Goal: Transaction & Acquisition: Purchase product/service

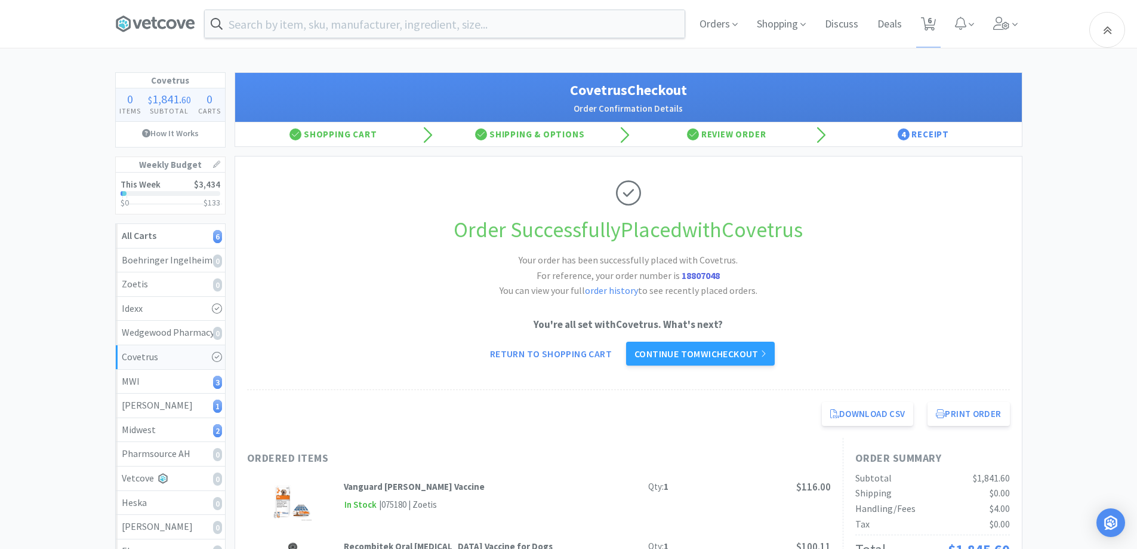
scroll to position [119, 0]
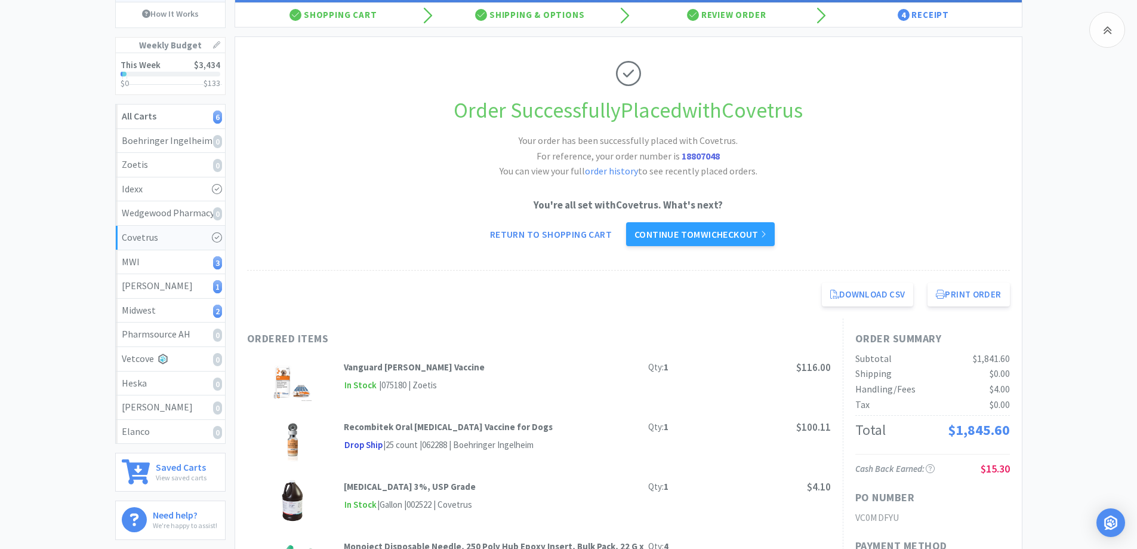
drag, startPoint x: 963, startPoint y: 132, endPoint x: 886, endPoint y: 177, distance: 89.6
click at [959, 132] on div "Order Successfully Placed with Covetrus Your order has been successfully placed…" at bounding box center [628, 153] width 763 height 233
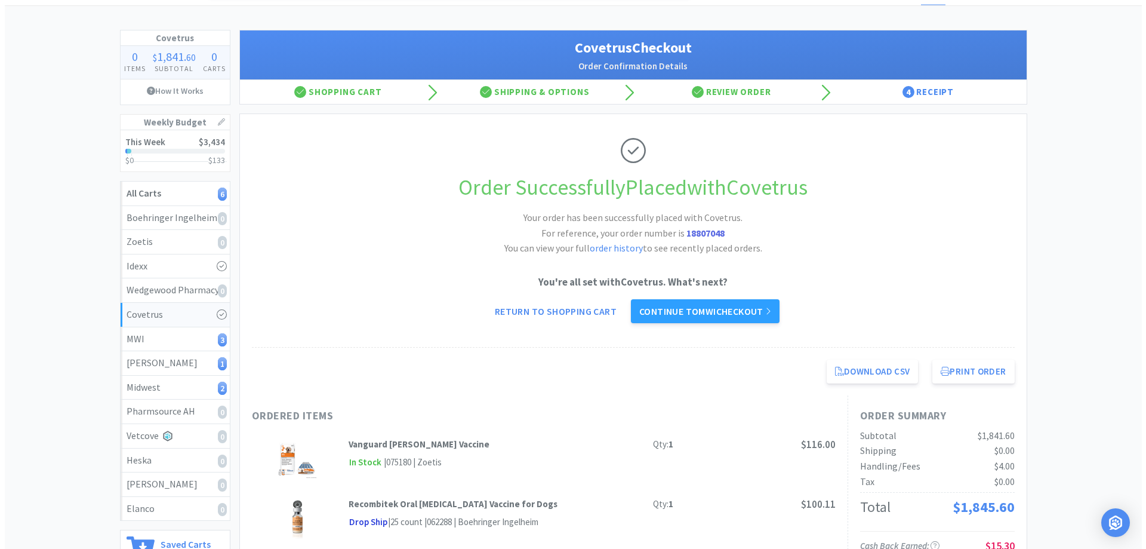
scroll to position [0, 0]
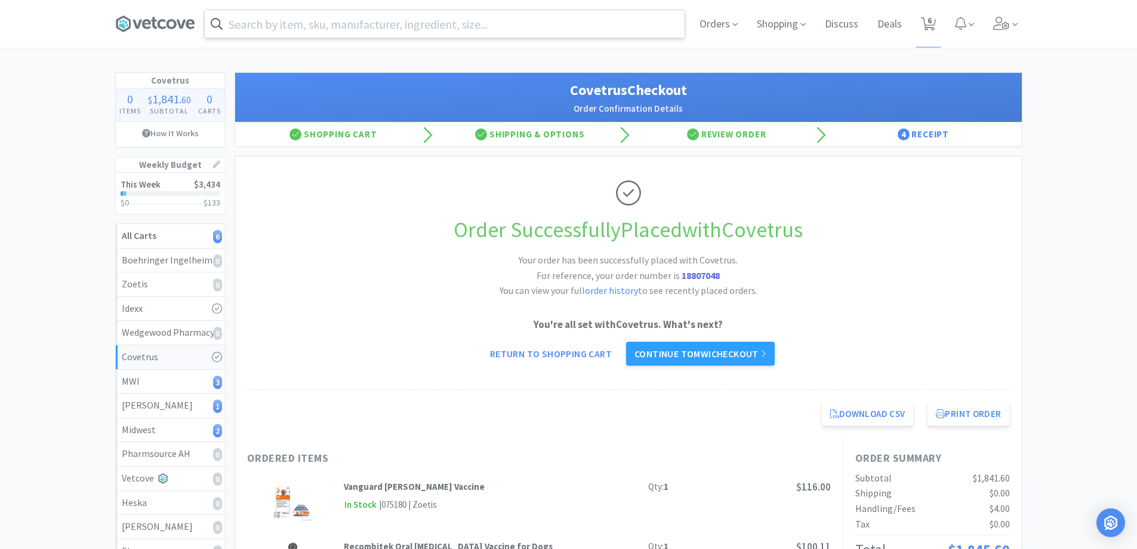
click at [365, 23] on input "text" at bounding box center [445, 23] width 480 height 27
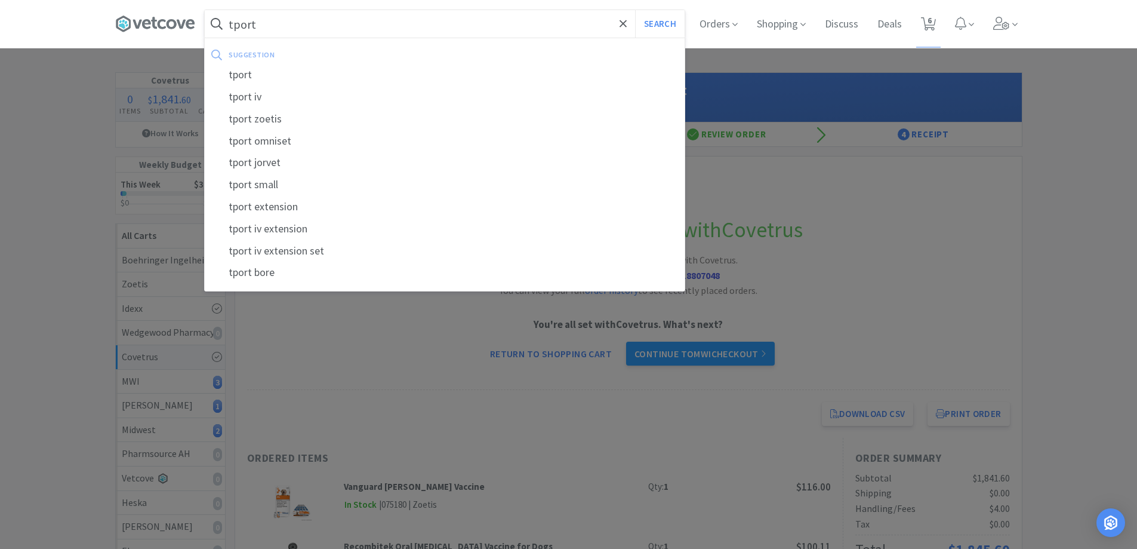
type input "tport"
click at [635, 10] on button "Search" at bounding box center [660, 23] width 50 height 27
select select "2"
select select "4"
select select "6"
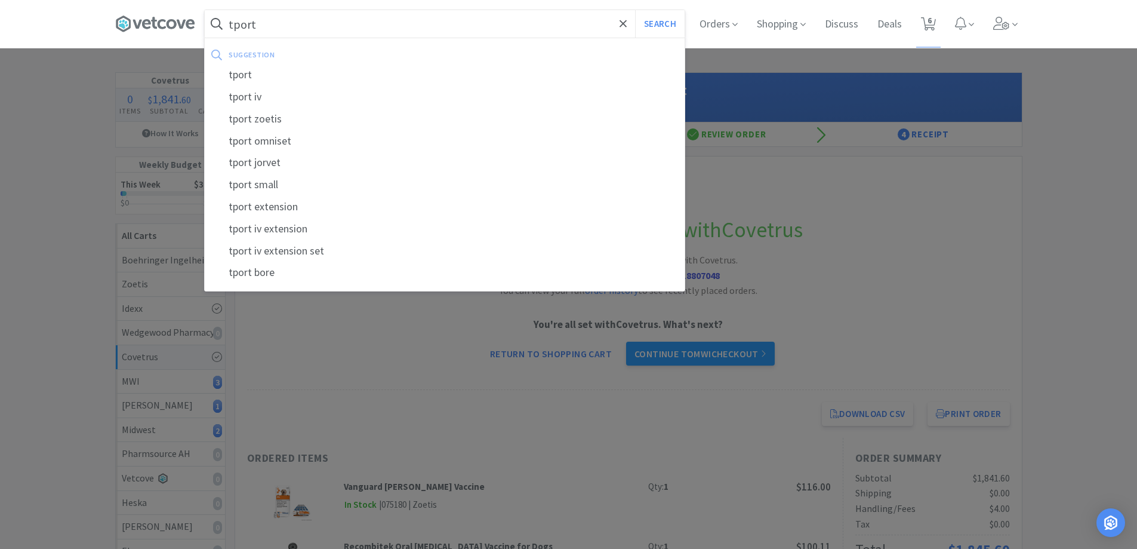
select select "4"
select select "2"
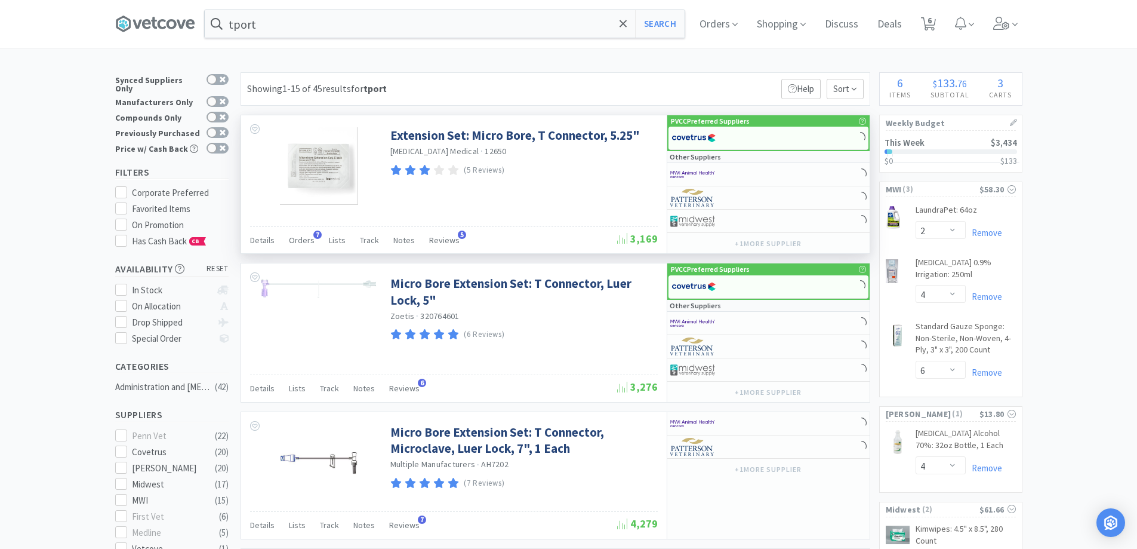
click at [734, 122] on p "PVCC Preferred Suppliers" at bounding box center [710, 120] width 79 height 11
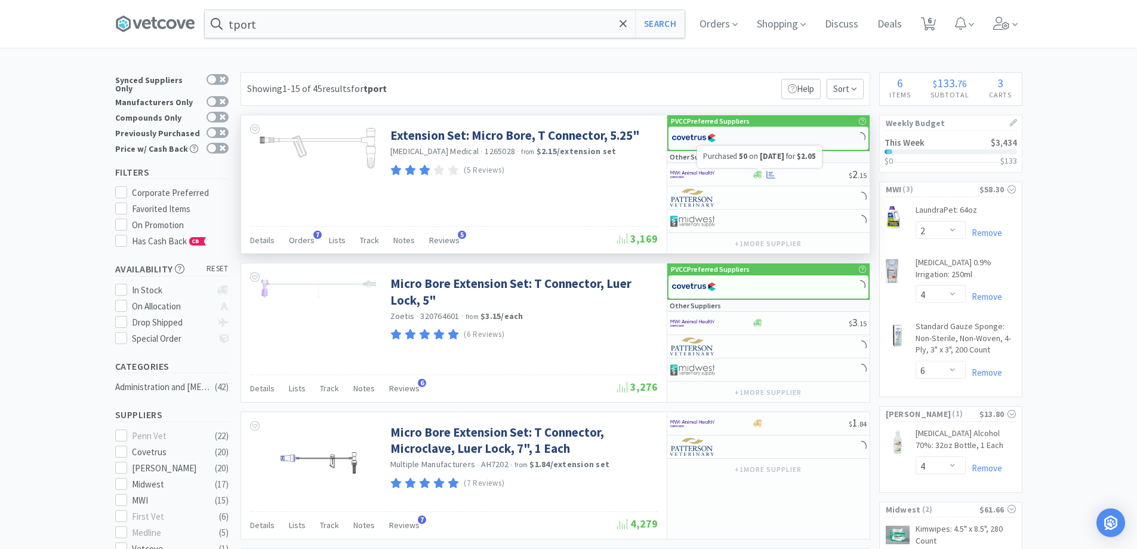
click at [757, 135] on div at bounding box center [769, 138] width 200 height 23
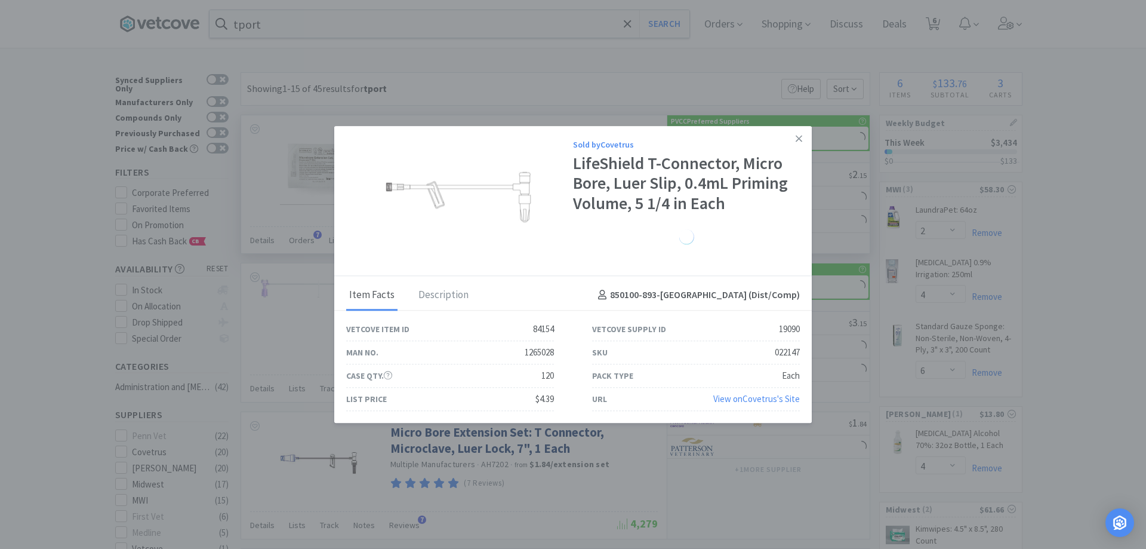
select select "1"
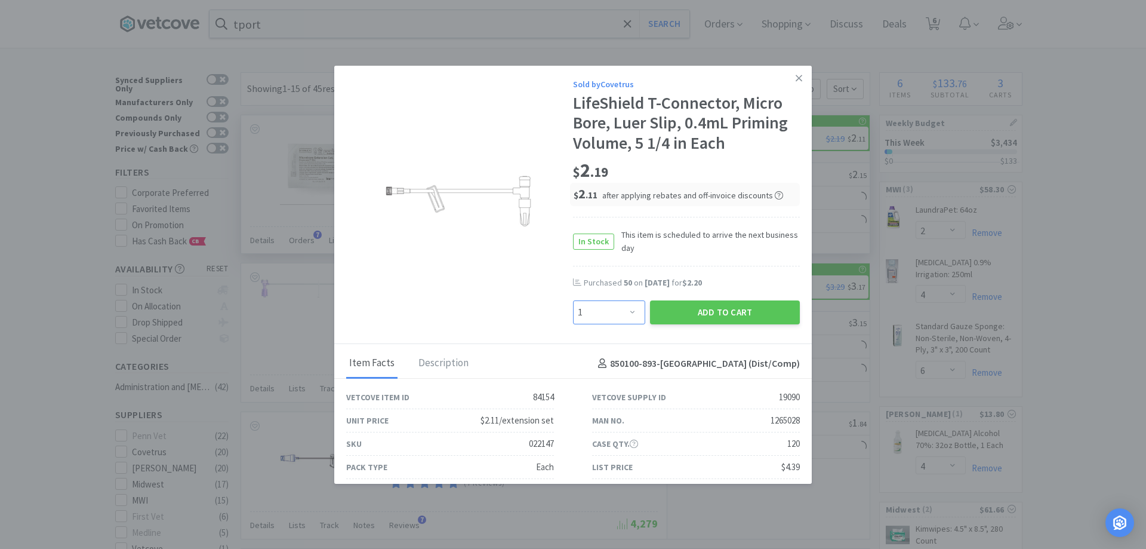
click at [628, 312] on select "Enter Quantity 1 2 3 4 5 6 7 8 9 10 11 12 13 14 15 16 17 18 19 20 Enter Quantity" at bounding box center [609, 312] width 72 height 24
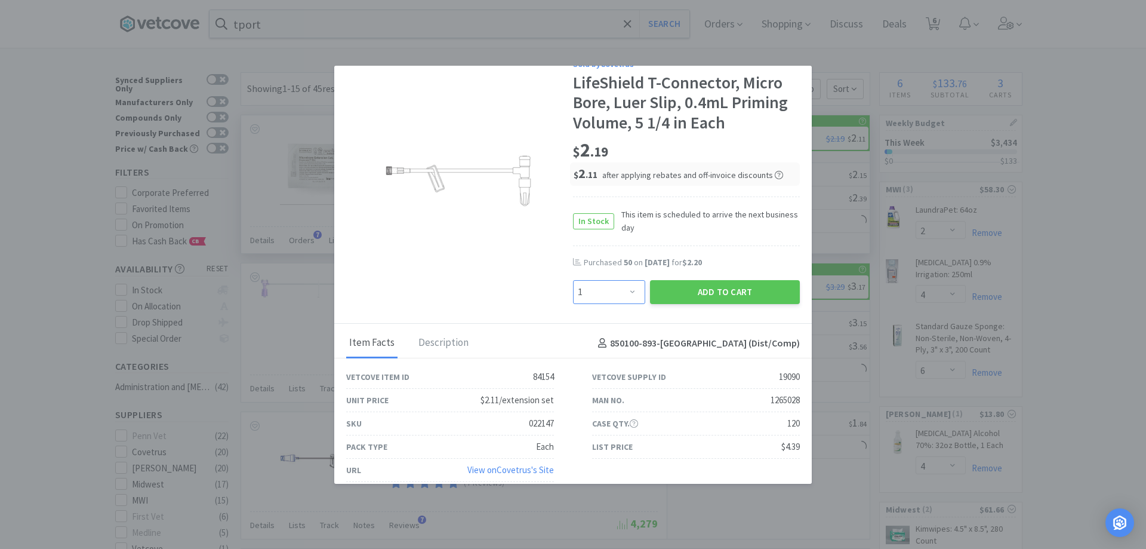
scroll to position [30, 0]
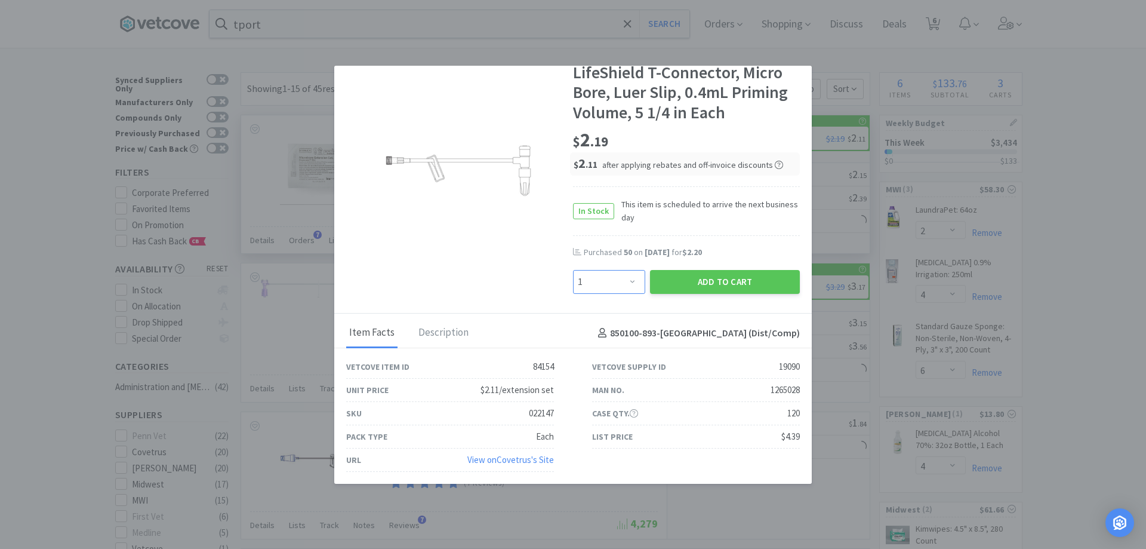
click at [593, 278] on select "Enter Quantity 1 2 3 4 5 6 7 8 9 10 11 12 13 14 15 16 17 18 19 20 Enter Quantity" at bounding box center [609, 282] width 72 height 24
click at [592, 279] on select "Enter Quantity 1 2 3 4 5 6 7 8 9 10 11 12 13 14 15 16 17 18 19 20 Enter Quantity" at bounding box center [609, 282] width 72 height 24
click at [591, 278] on select "Enter Quantity 1 2 3 4 5 6 7 8 9 10 11 12 13 14 15 16 17 18 19 20 Enter Quantity" at bounding box center [609, 282] width 72 height 24
click at [581, 286] on select "Enter Quantity 1 2 3 4 5 6 7 8 9 10 11 12 13 14 15 16 17 18 19 20 Enter Quantity" at bounding box center [609, 282] width 72 height 24
click at [597, 273] on select "Enter Quantity 1 2 3 4 5 6 7 8 9 10 11 12 13 14 15 16 17 18 19 20 Enter Quantity" at bounding box center [609, 282] width 72 height 24
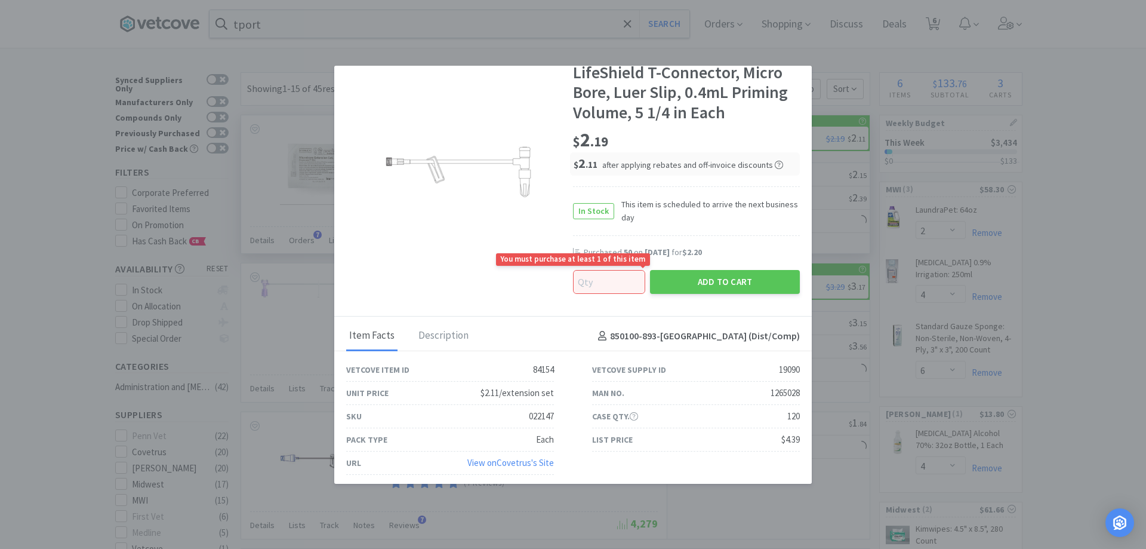
scroll to position [32, 0]
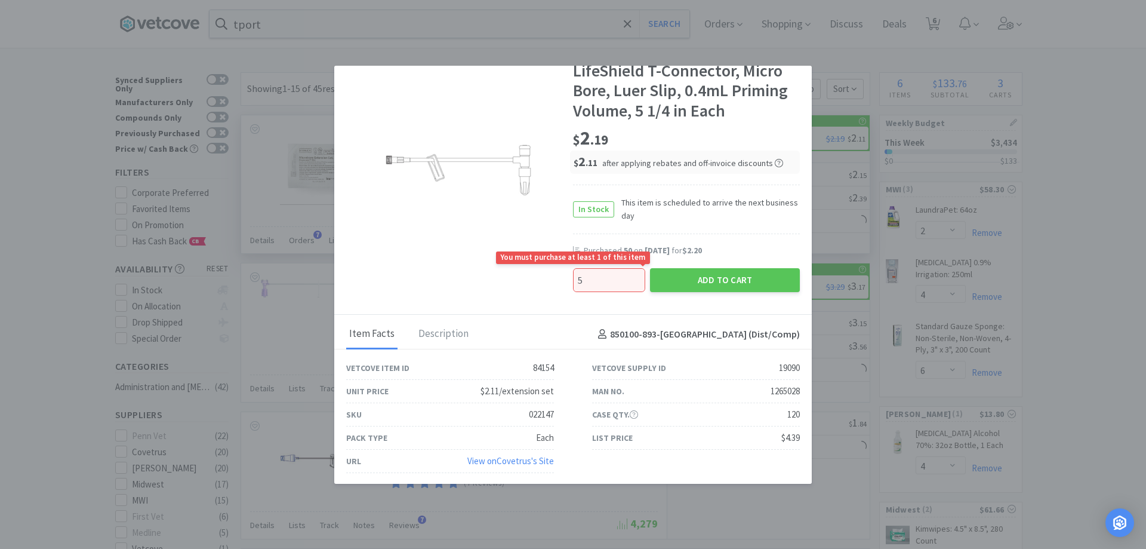
type input "50"
select select "50"
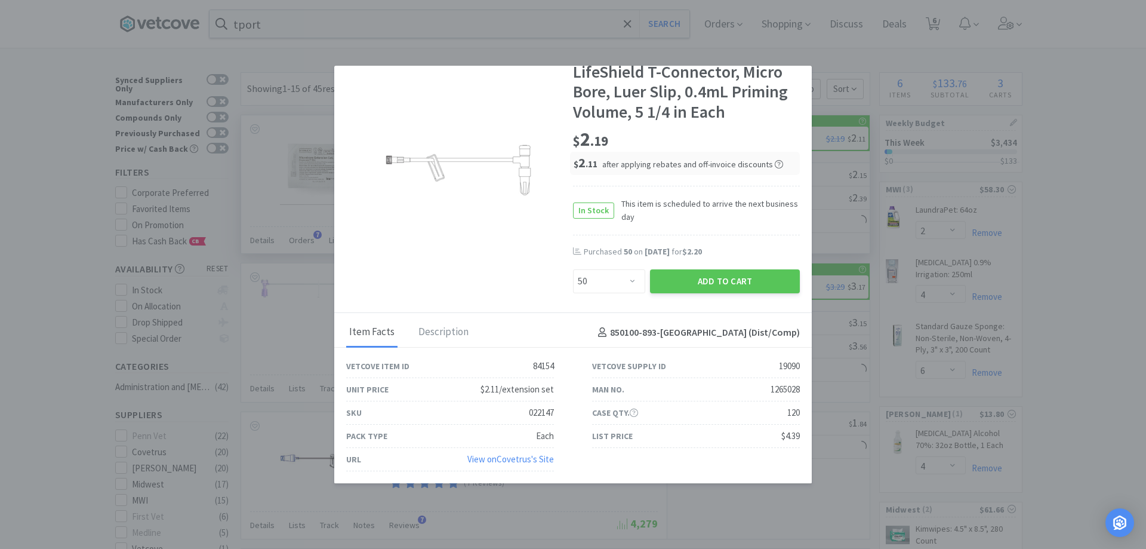
scroll to position [30, 0]
click at [685, 288] on button "Add to Cart" at bounding box center [725, 282] width 150 height 24
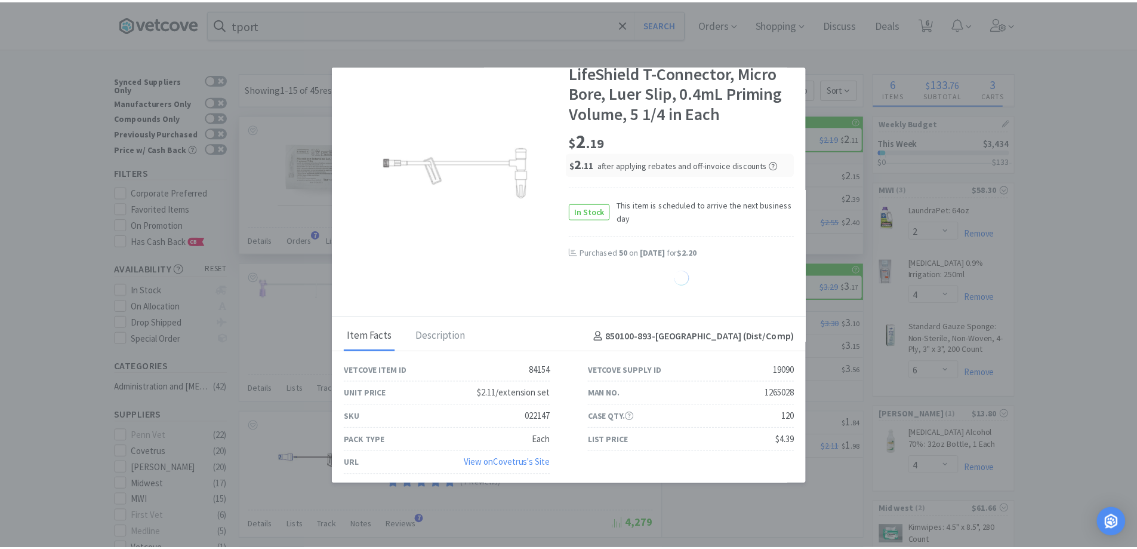
scroll to position [32, 0]
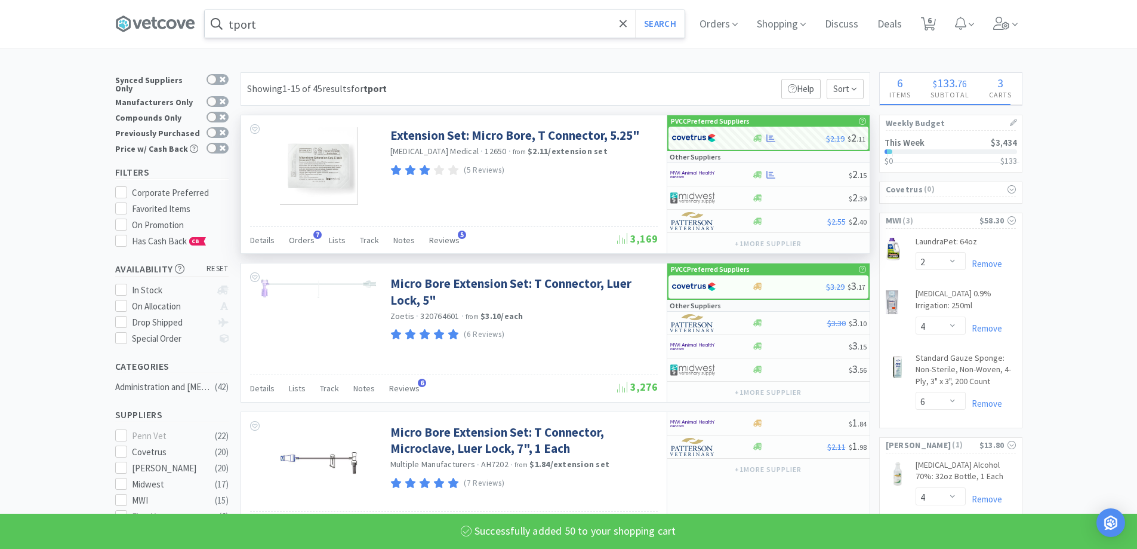
select select "50"
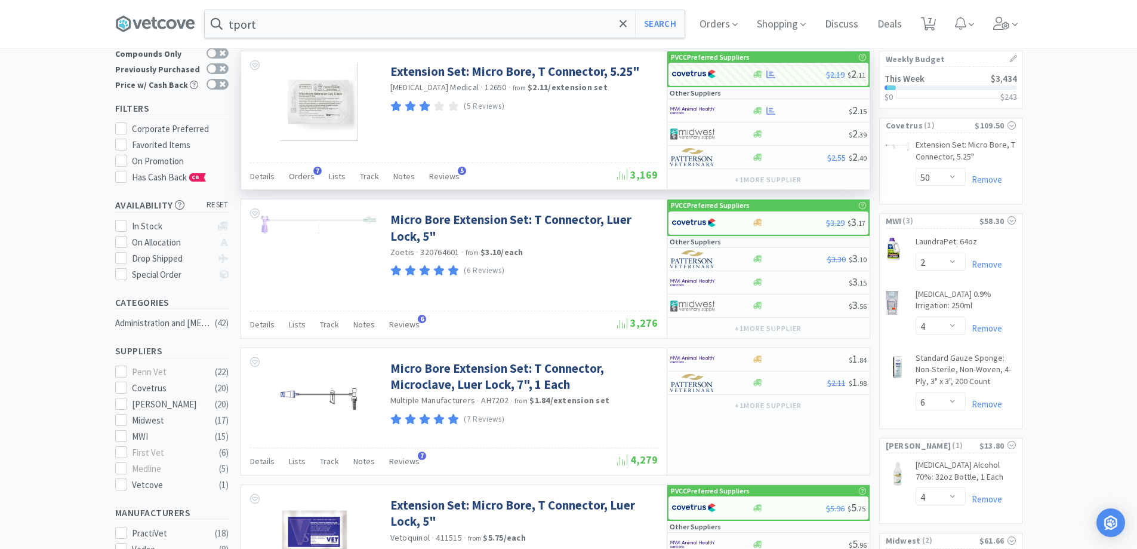
scroll to position [0, 0]
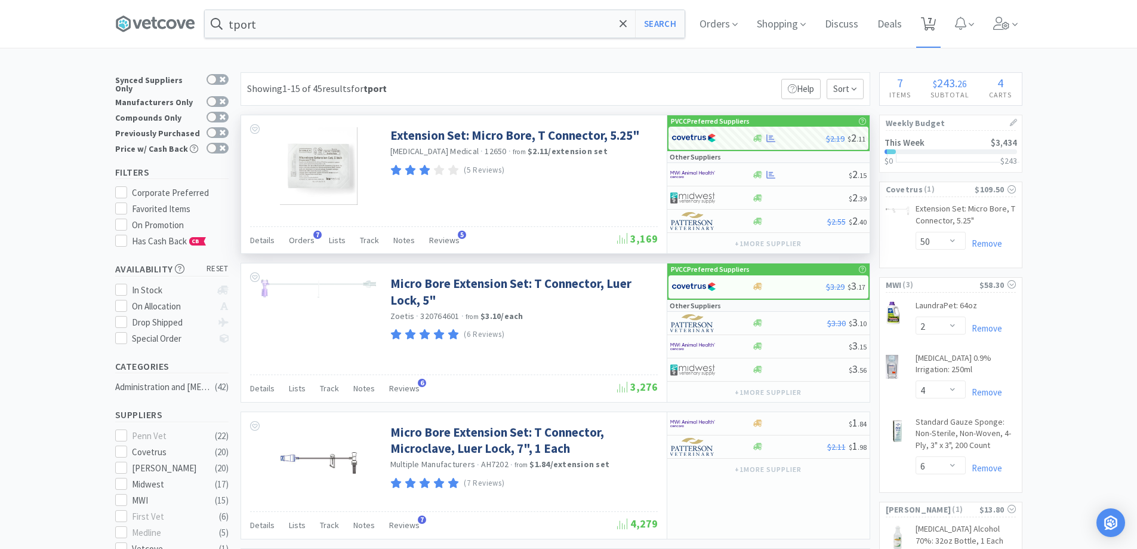
click at [936, 23] on icon at bounding box center [928, 23] width 15 height 13
select select "50"
select select "2"
select select "4"
select select "6"
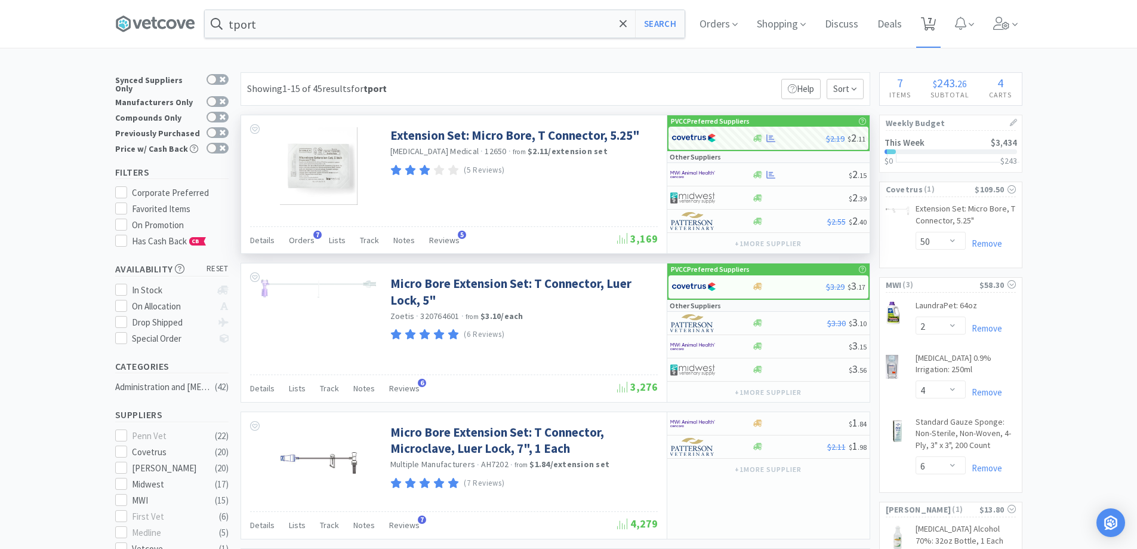
select select "4"
select select "2"
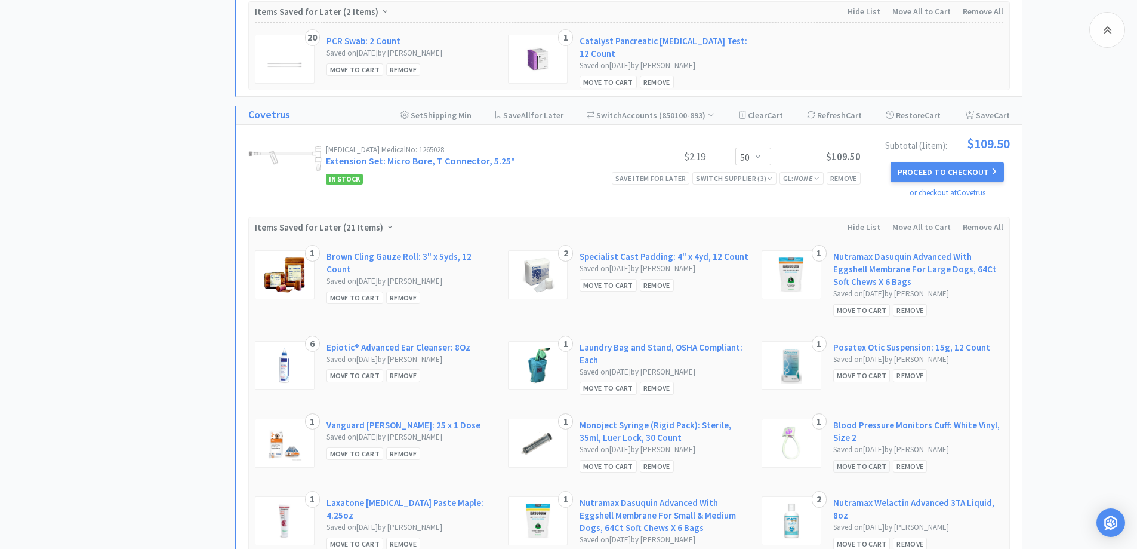
scroll to position [776, 0]
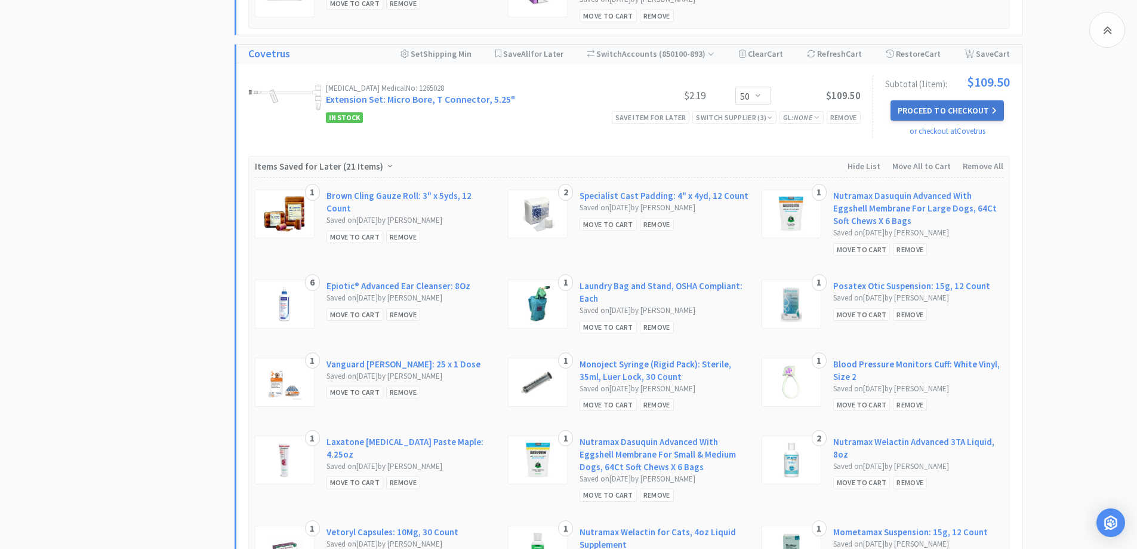
click at [932, 115] on button "Proceed to Checkout" at bounding box center [947, 110] width 113 height 20
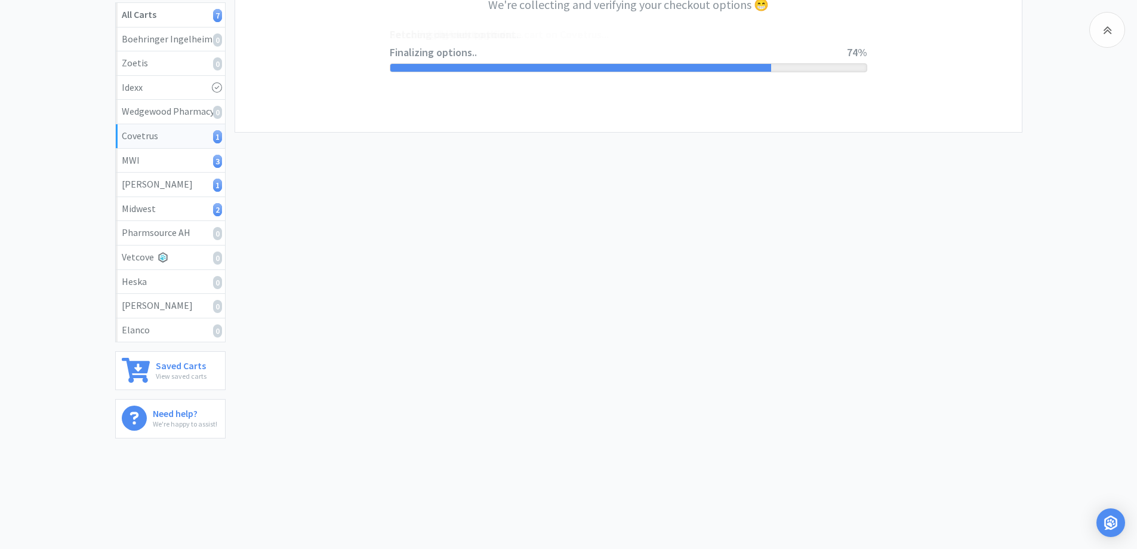
select select "ACCOUNT"
select select "cvt-standard-net"
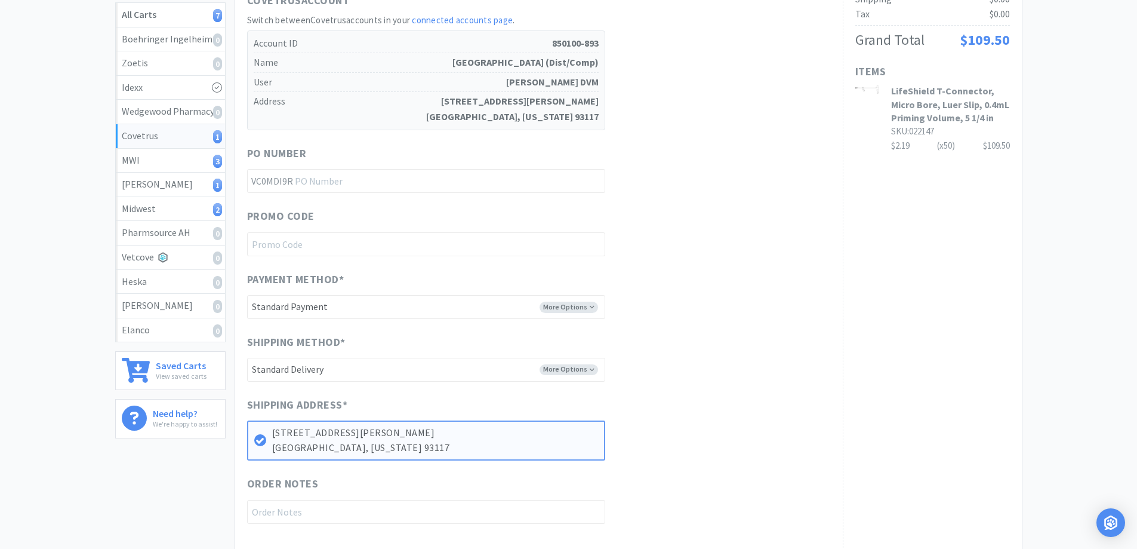
scroll to position [0, 0]
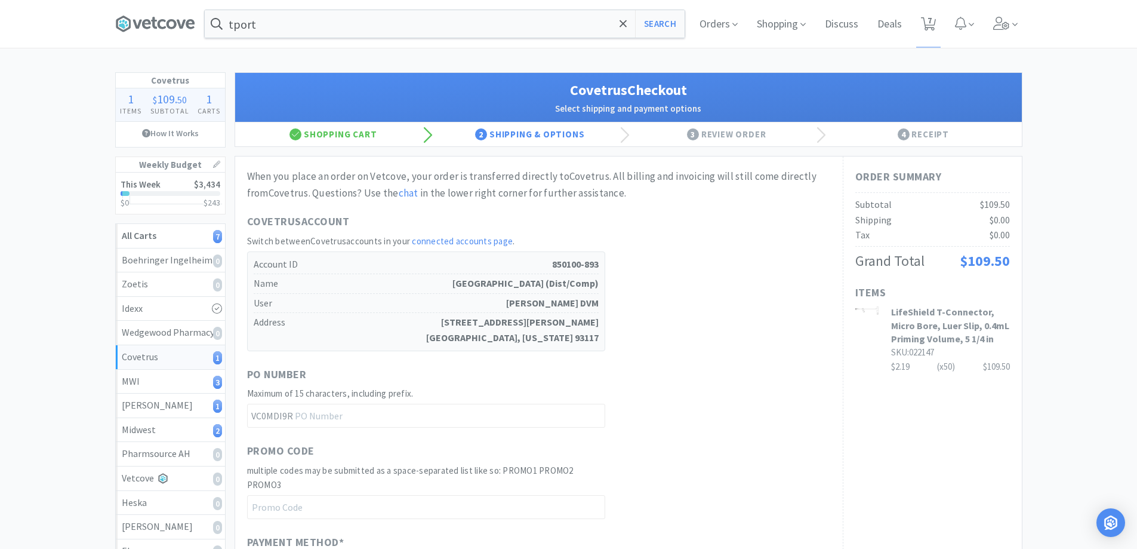
drag, startPoint x: 932, startPoint y: 115, endPoint x: 928, endPoint y: 134, distance: 19.7
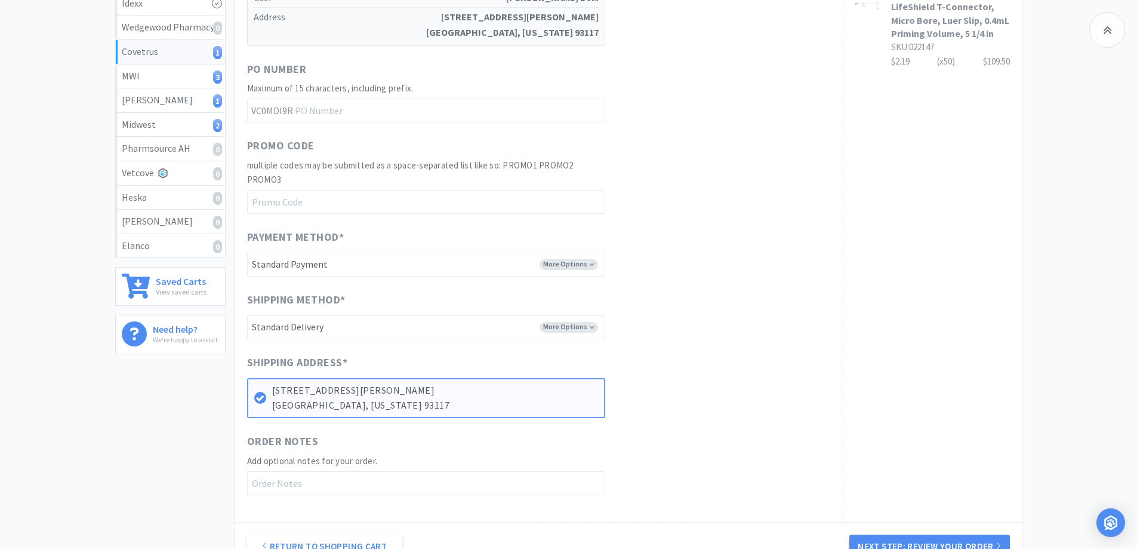
scroll to position [449, 0]
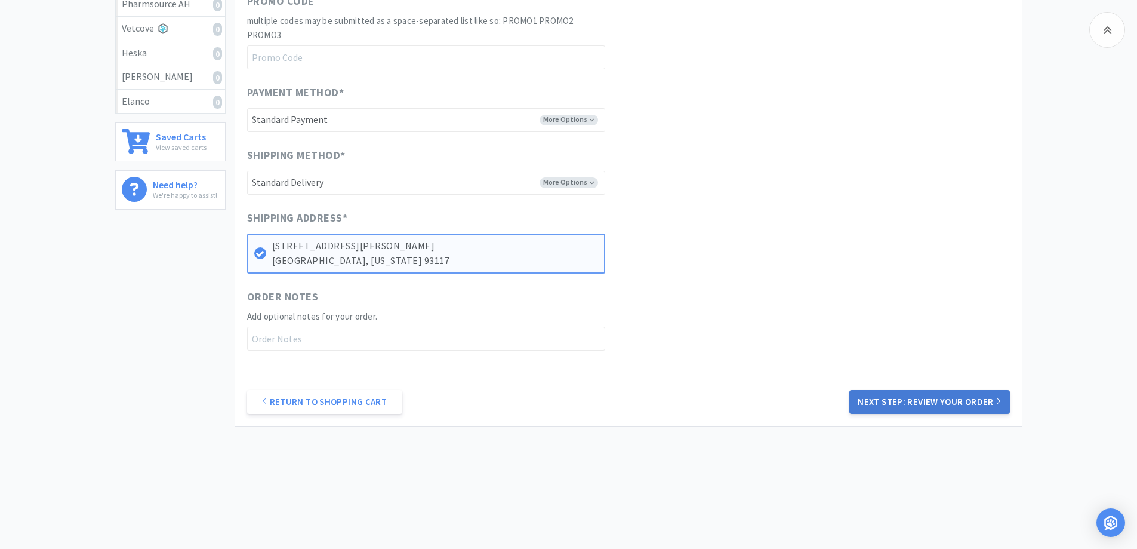
click at [977, 398] on button "Next Step: Review Your Order" at bounding box center [929, 402] width 160 height 24
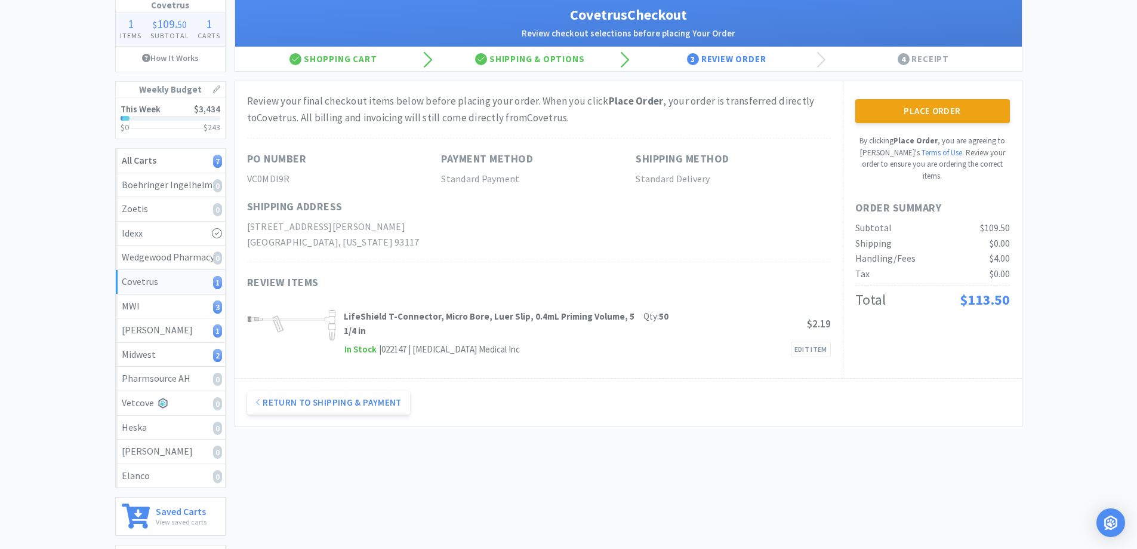
scroll to position [0, 0]
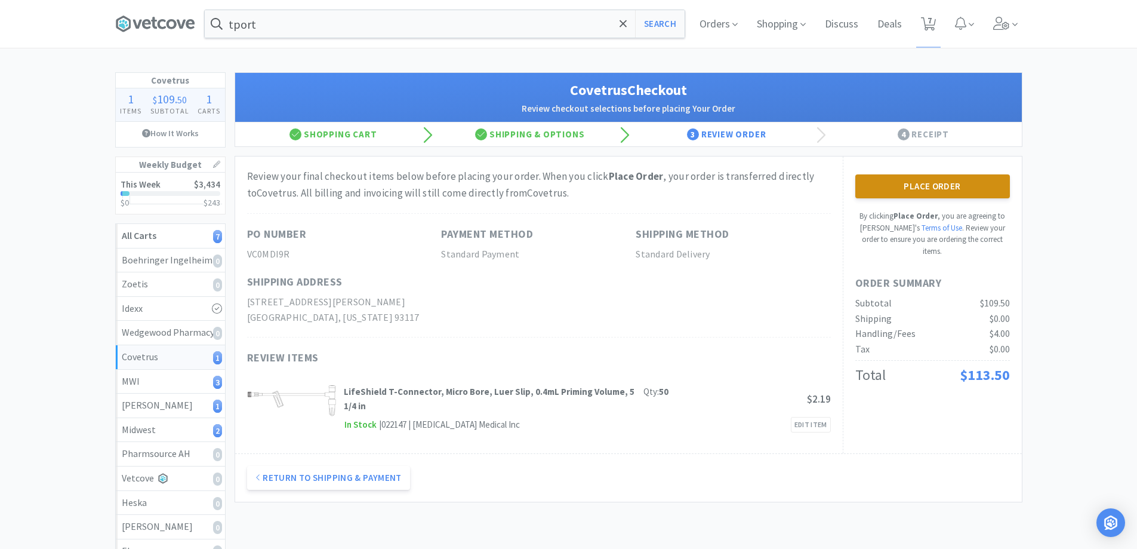
click at [925, 190] on button "Place Order" at bounding box center [932, 186] width 155 height 24
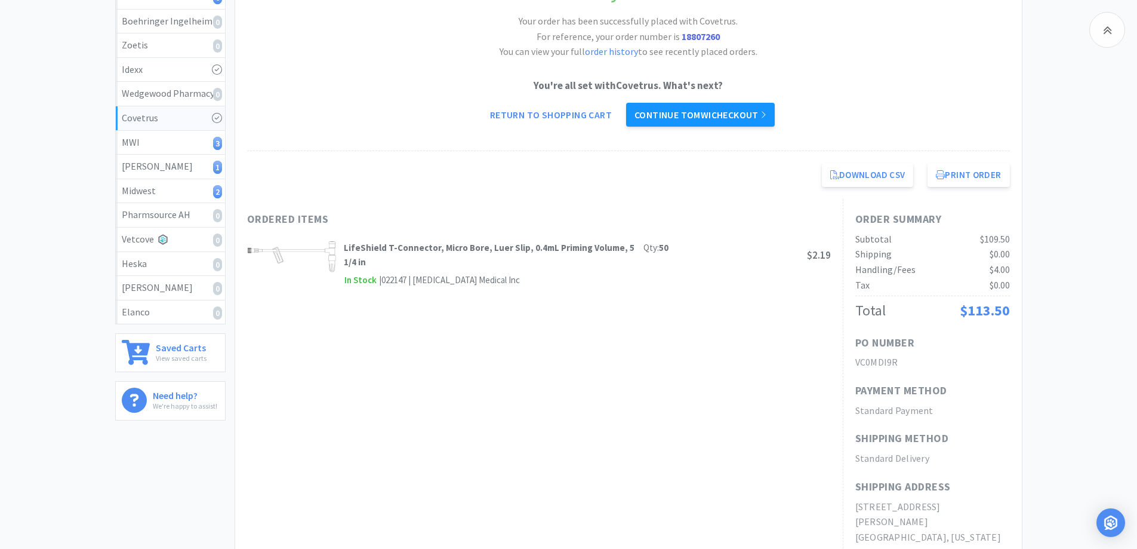
click at [701, 118] on link "Continue to MWI checkout" at bounding box center [700, 115] width 149 height 24
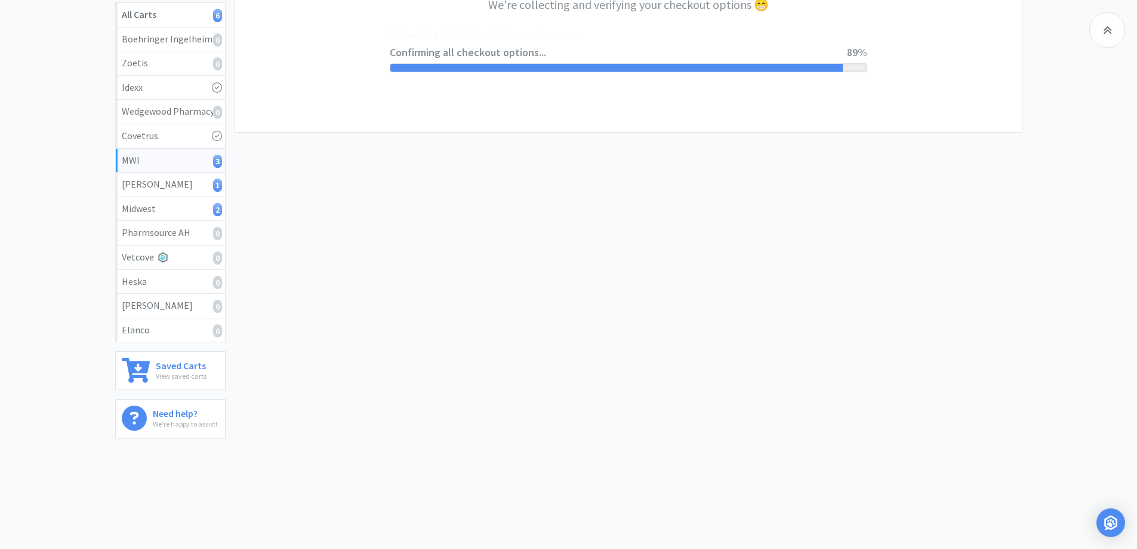
select select "STD_"
select select "FVS"
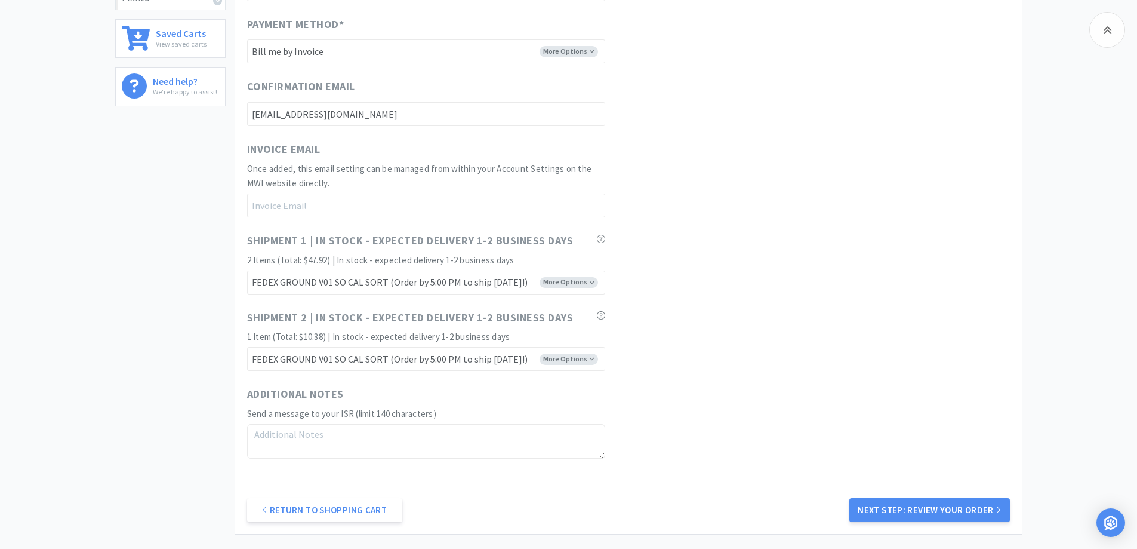
scroll to position [657, 0]
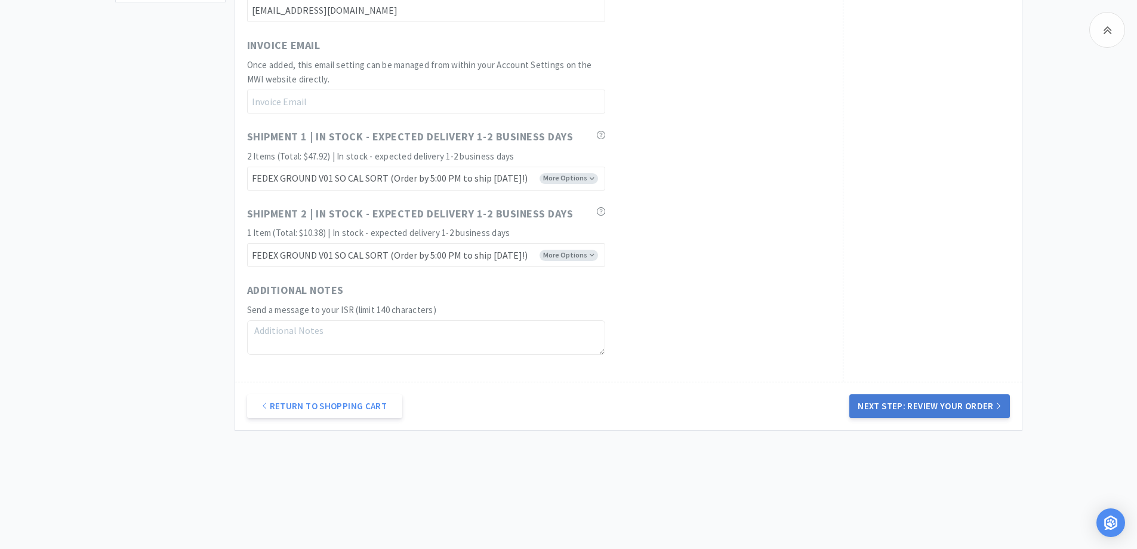
click at [951, 409] on button "Next Step: Review Your Order" at bounding box center [929, 406] width 160 height 24
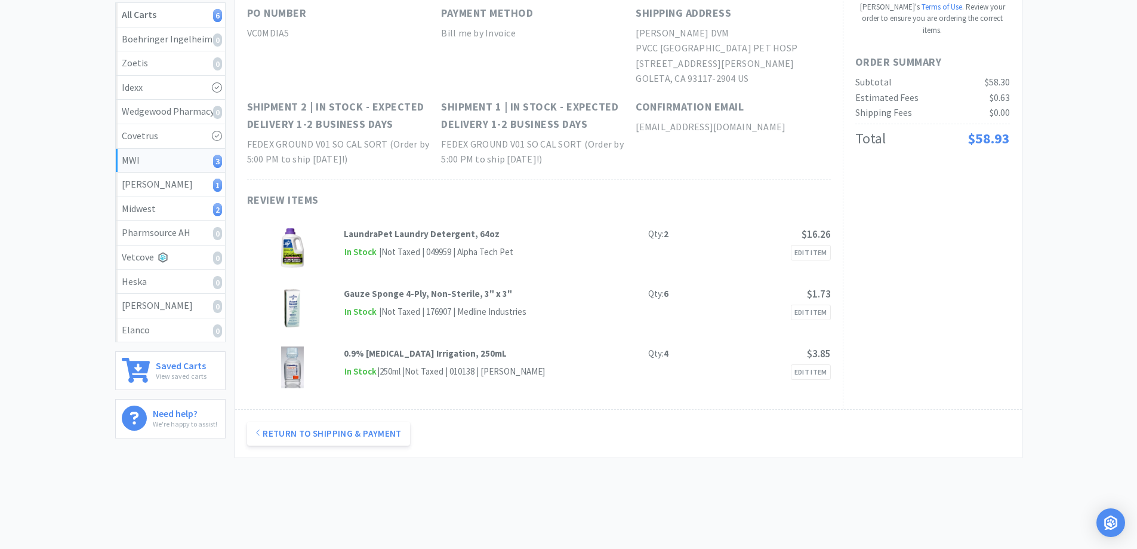
scroll to position [0, 0]
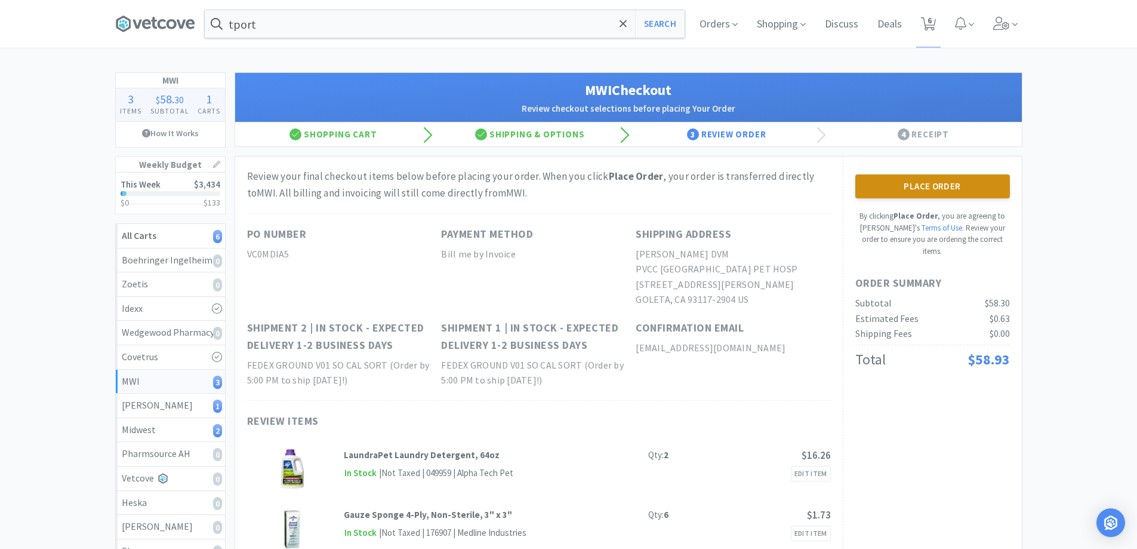
click at [940, 187] on button "Place Order" at bounding box center [932, 186] width 155 height 24
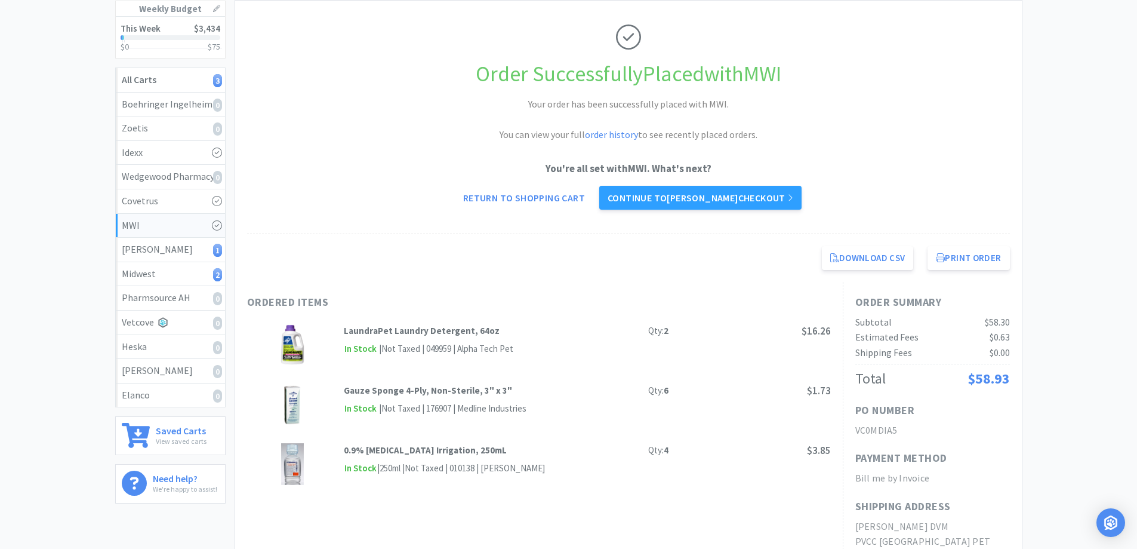
scroll to position [179, 0]
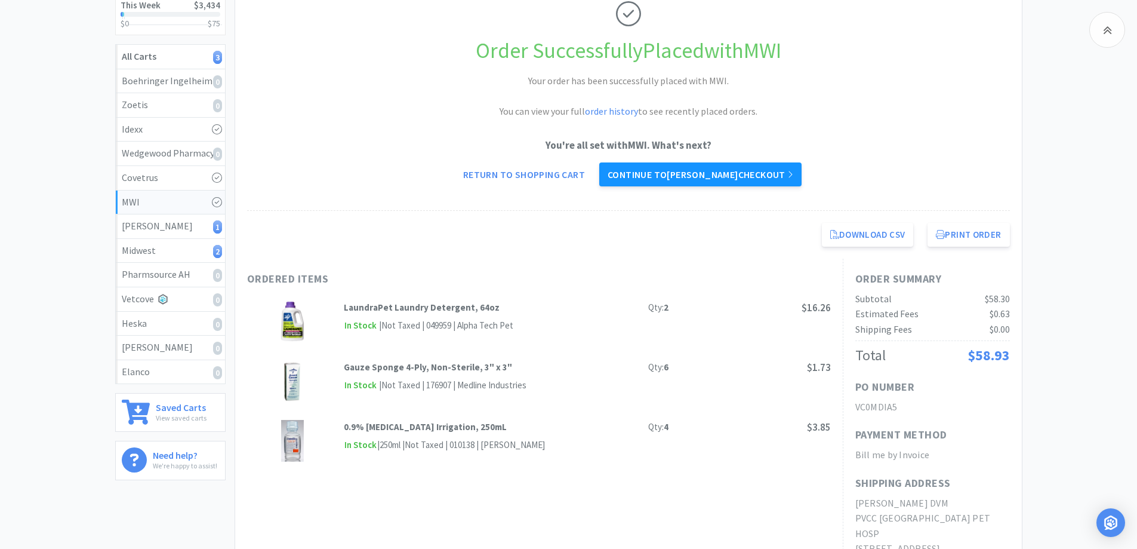
click at [689, 182] on link "Continue to [PERSON_NAME] checkout" at bounding box center [700, 174] width 202 height 24
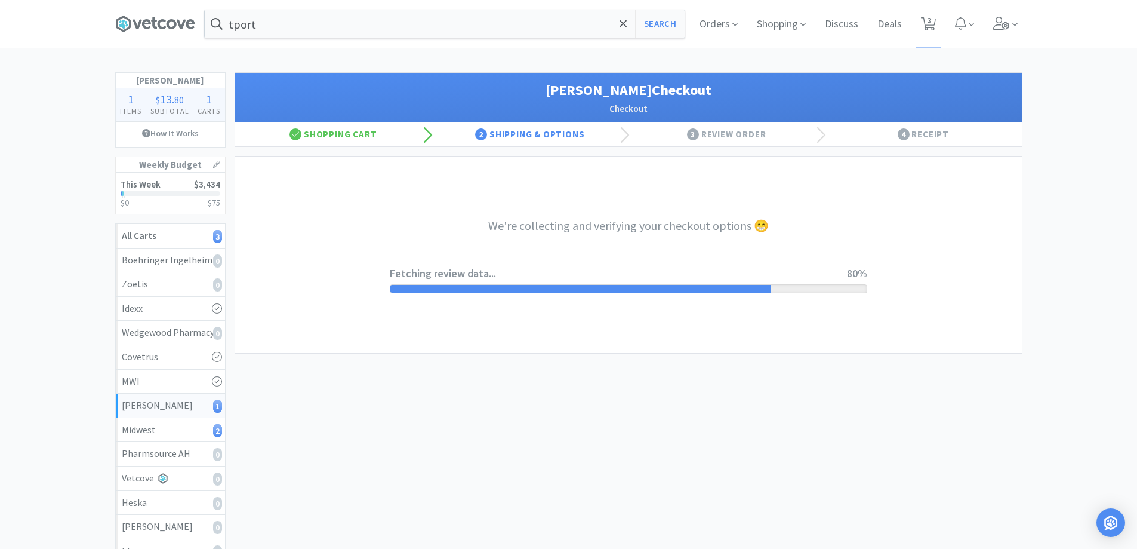
select select "1"
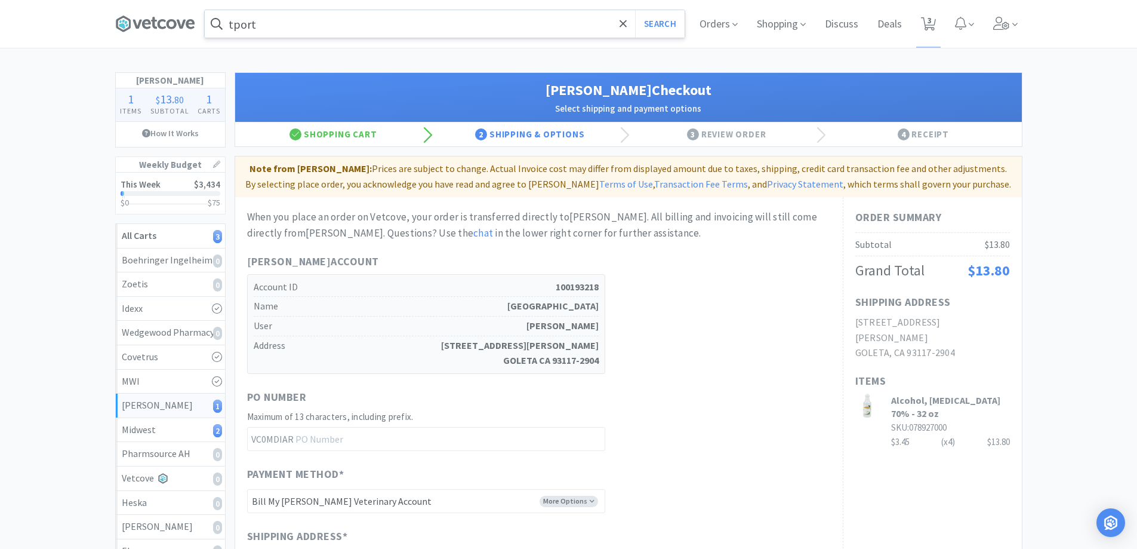
click at [304, 25] on input "tport" at bounding box center [445, 23] width 480 height 27
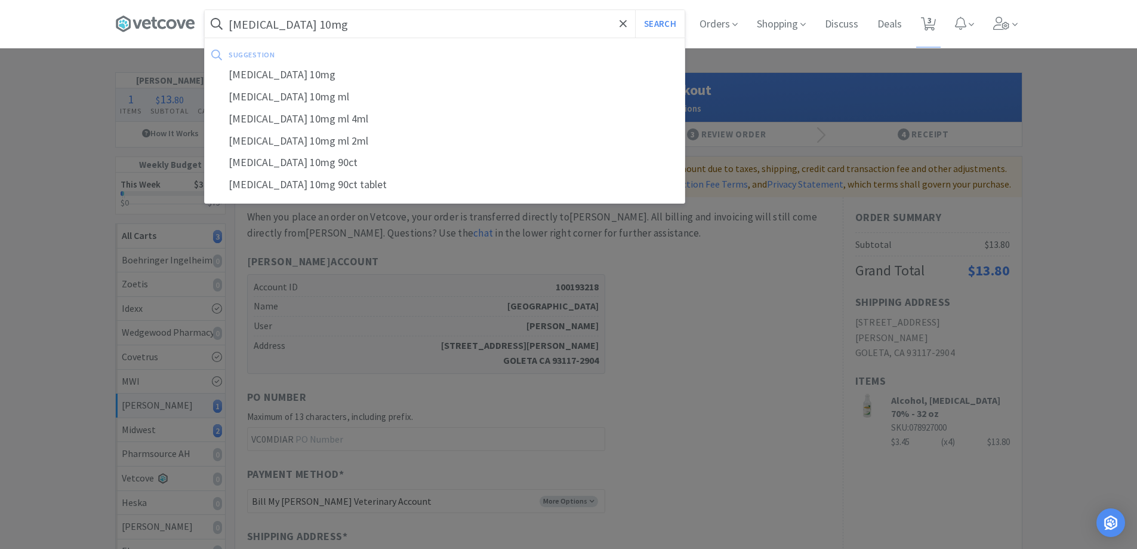
type input "[MEDICAL_DATA] 10mg"
click at [635, 10] on button "Search" at bounding box center [660, 23] width 50 height 27
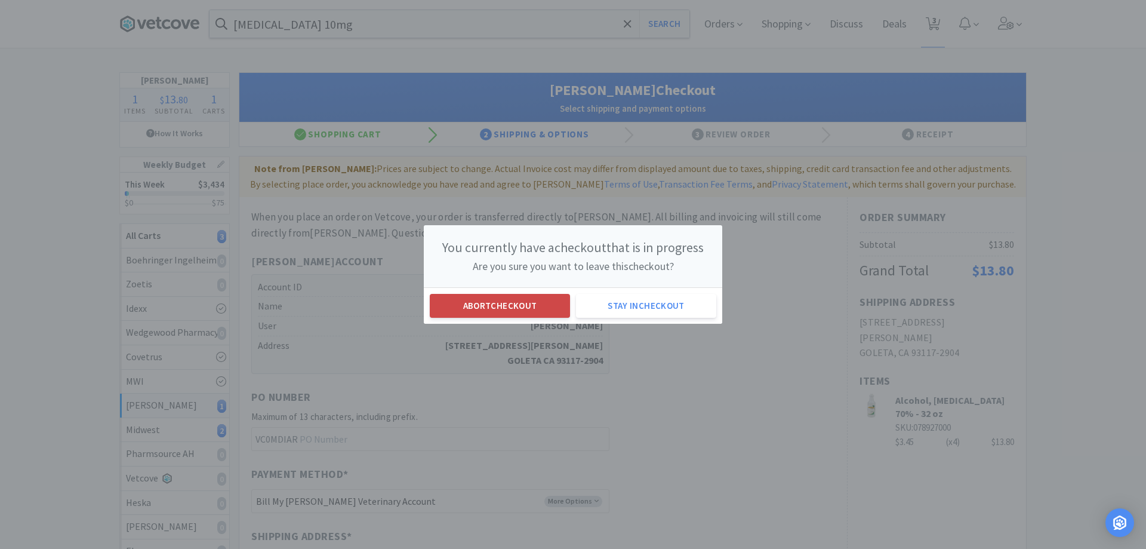
click at [519, 307] on button "Abort checkout" at bounding box center [500, 306] width 140 height 24
select select "4"
select select "2"
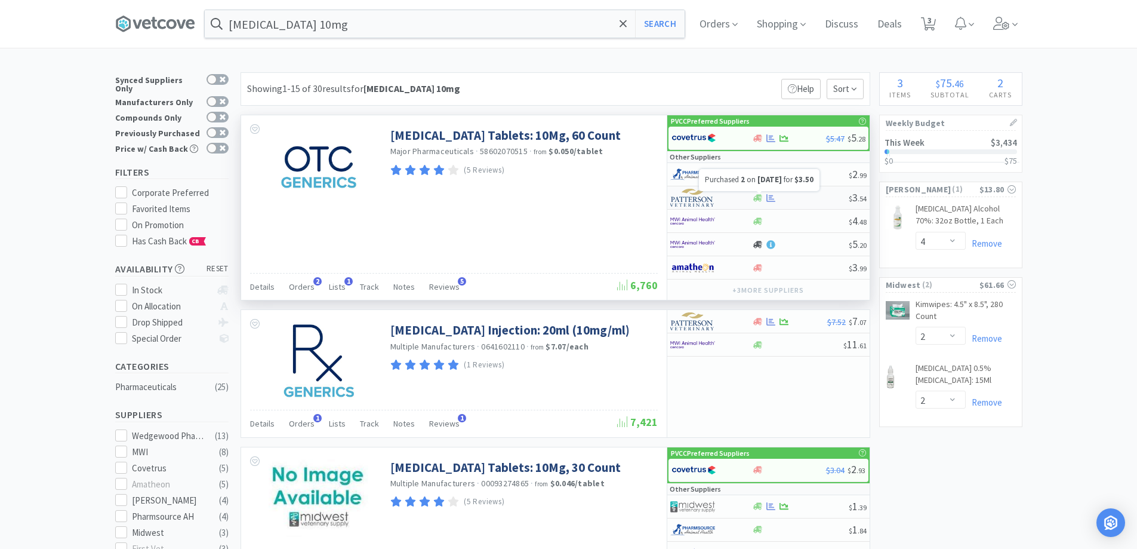
click at [766, 201] on icon at bounding box center [770, 197] width 9 height 9
select select "1"
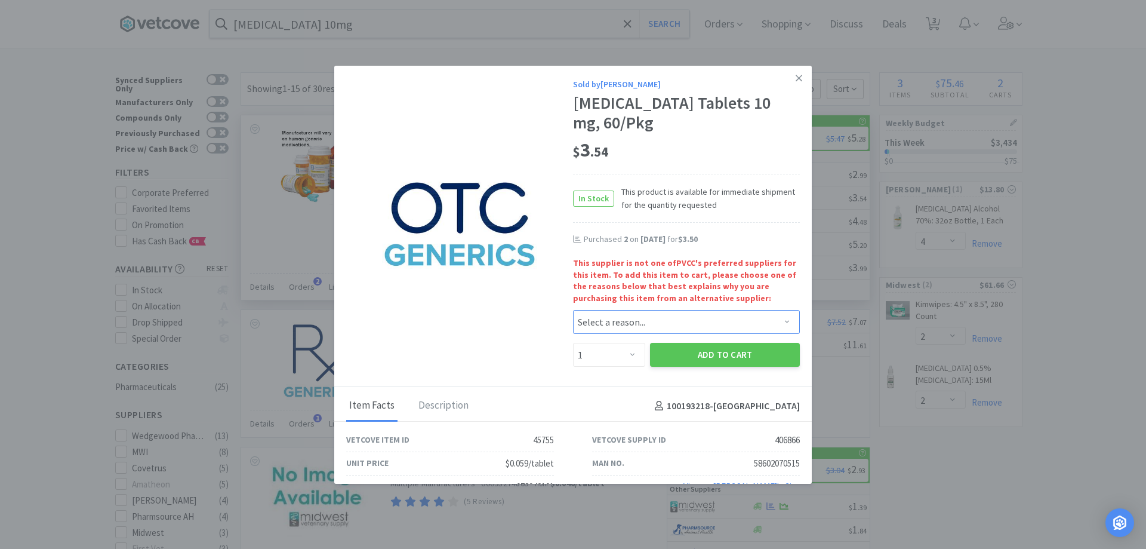
click at [628, 333] on select "Select a reason... Availability - This item is out of stock at the preferred su…" at bounding box center [686, 322] width 227 height 24
select select "availability"
click at [573, 310] on select "Select a reason... Availability - This item is out of stock at the preferred su…" at bounding box center [686, 322] width 227 height 24
drag, startPoint x: 631, startPoint y: 355, endPoint x: 658, endPoint y: 273, distance: 86.3
click at [631, 355] on select "Enter Quantity 1 2 3 4 5 6 7 8 9 10 11 12 13 14 15 16 17 18 19 20 Enter Quantity" at bounding box center [609, 355] width 72 height 24
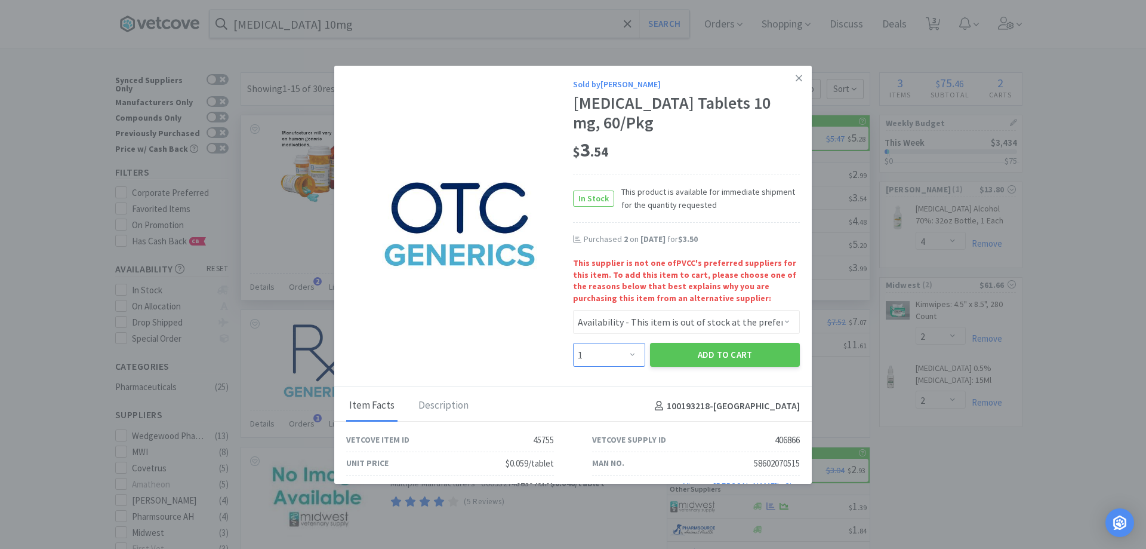
select select "3"
click at [573, 343] on select "Enter Quantity 1 2 3 4 5 6 7 8 9 10 11 12 13 14 15 16 17 18 19 20 Enter Quantity" at bounding box center [609, 355] width 72 height 24
click at [653, 347] on button "Add to Cart" at bounding box center [725, 355] width 150 height 24
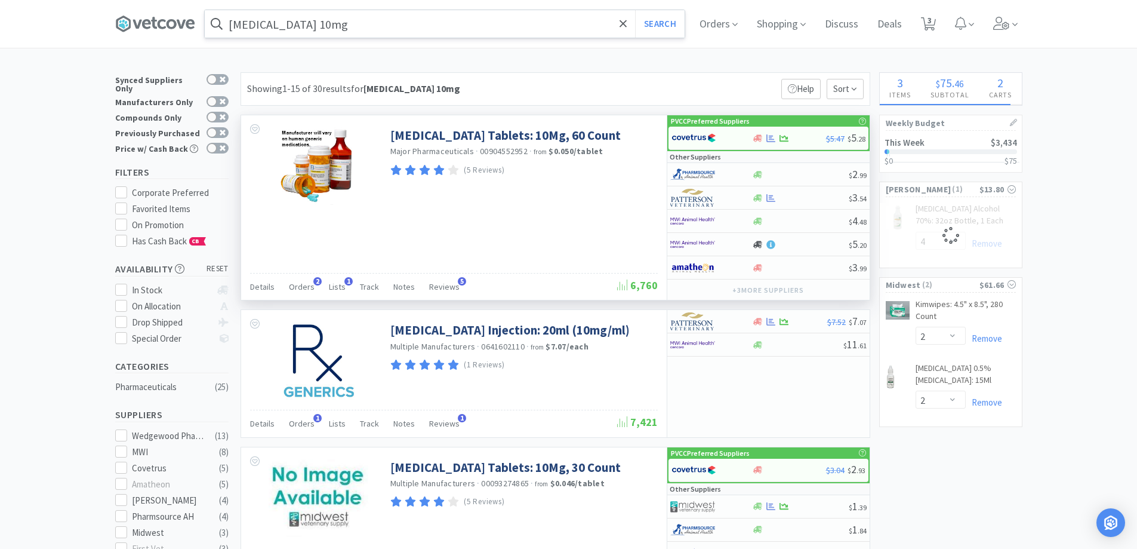
select select "3"
click at [333, 27] on input "[MEDICAL_DATA] 10mg" at bounding box center [445, 23] width 480 height 27
select select "4"
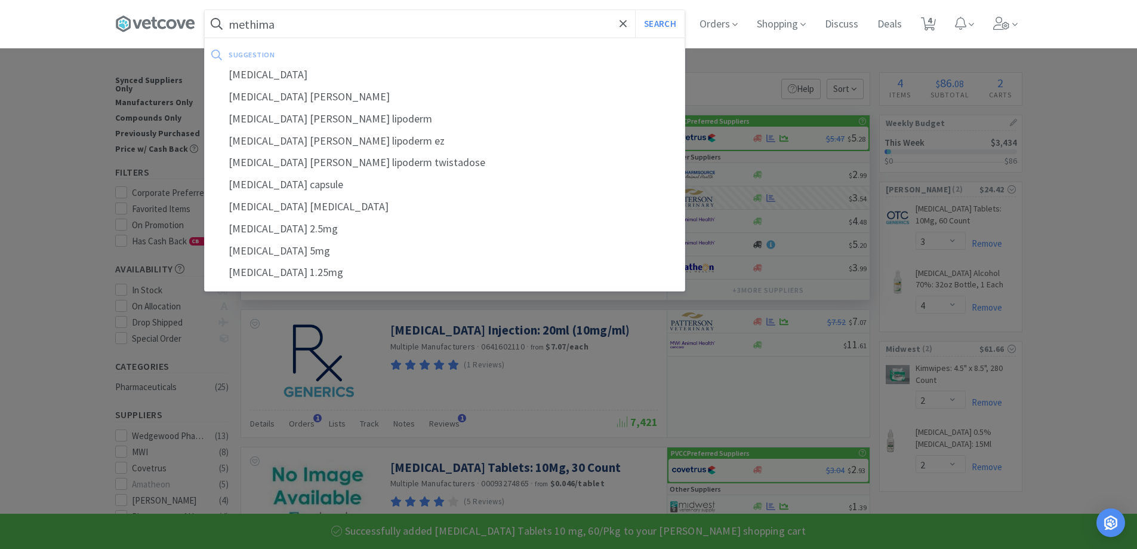
type input "methima"
click at [635, 10] on button "Search" at bounding box center [660, 23] width 50 height 27
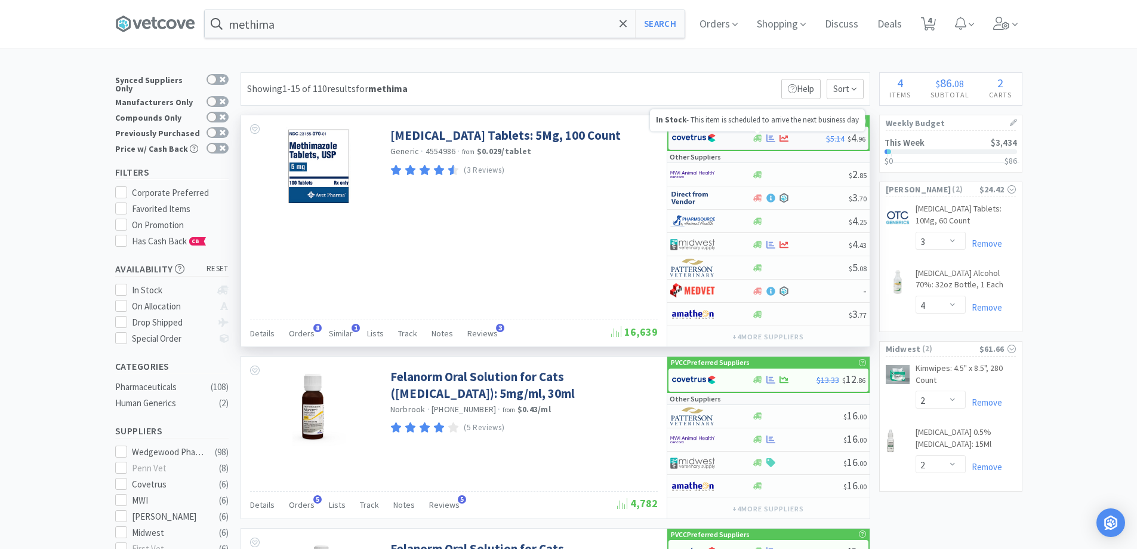
click at [760, 137] on icon at bounding box center [757, 137] width 9 height 7
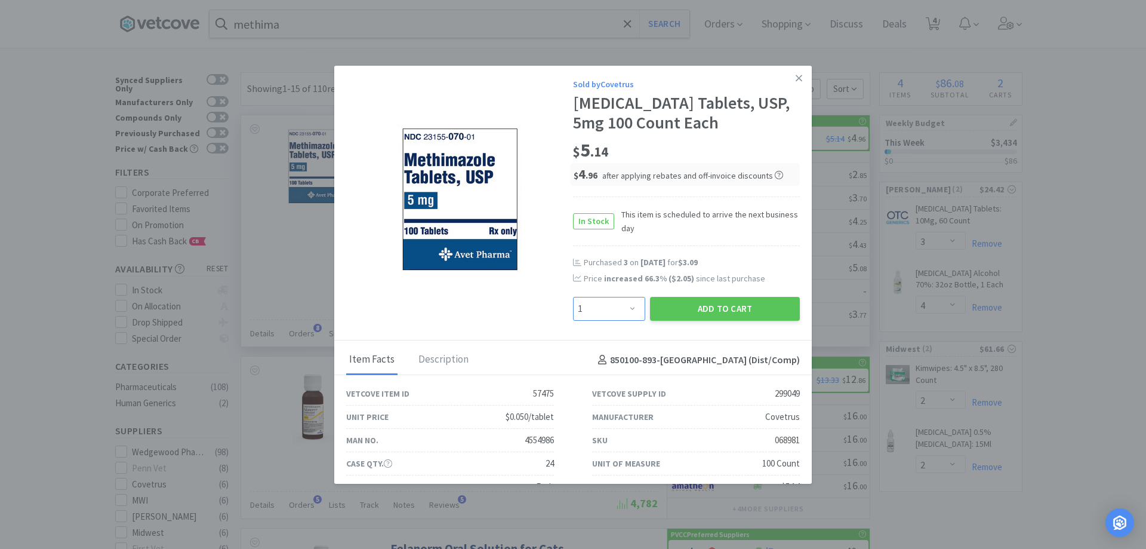
click at [615, 310] on select "Enter Quantity 1 2 3 4 5 6 7 8 9 10 11 12 13 14 15 16 17 18 19 20 Enter Quantity" at bounding box center [609, 309] width 72 height 24
select select "3"
click at [573, 297] on select "Enter Quantity 1 2 3 4 5 6 7 8 9 10 11 12 13 14 15 16 17 18 19 20 Enter Quantity" at bounding box center [609, 309] width 72 height 24
click at [675, 315] on button "Add to Cart" at bounding box center [725, 309] width 150 height 24
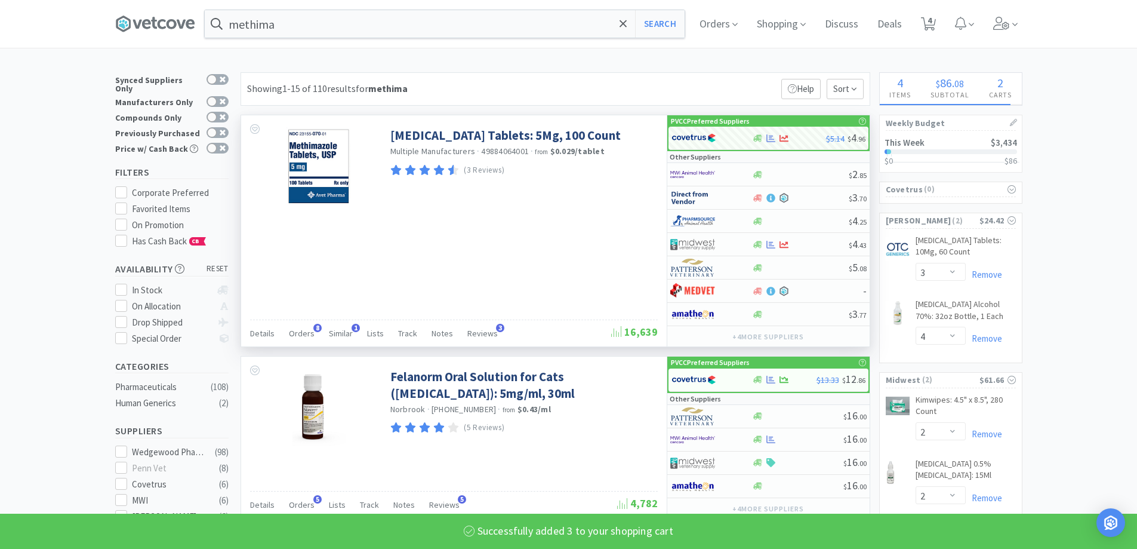
select select "3"
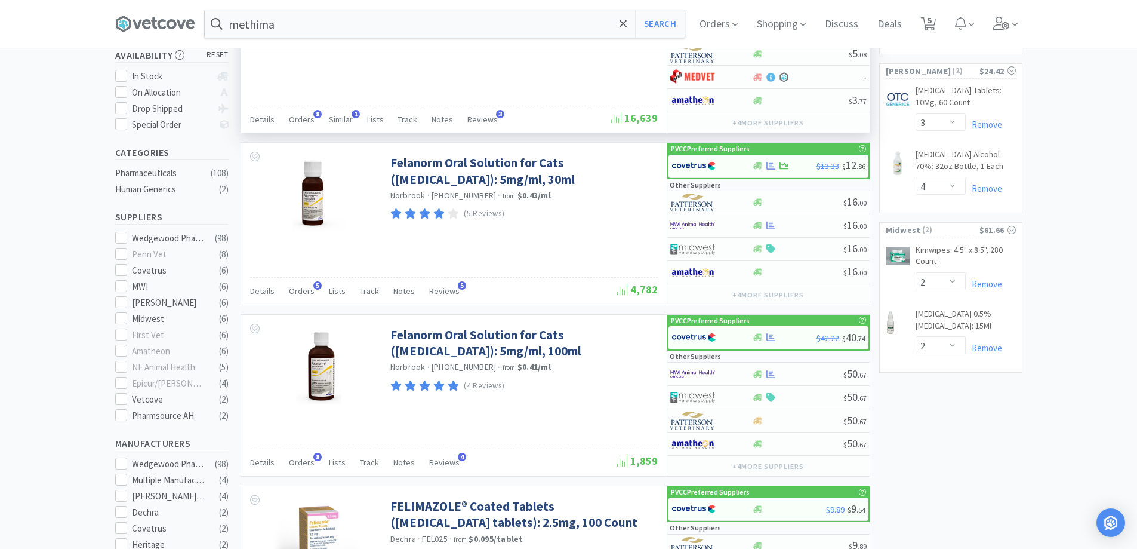
scroll to position [239, 0]
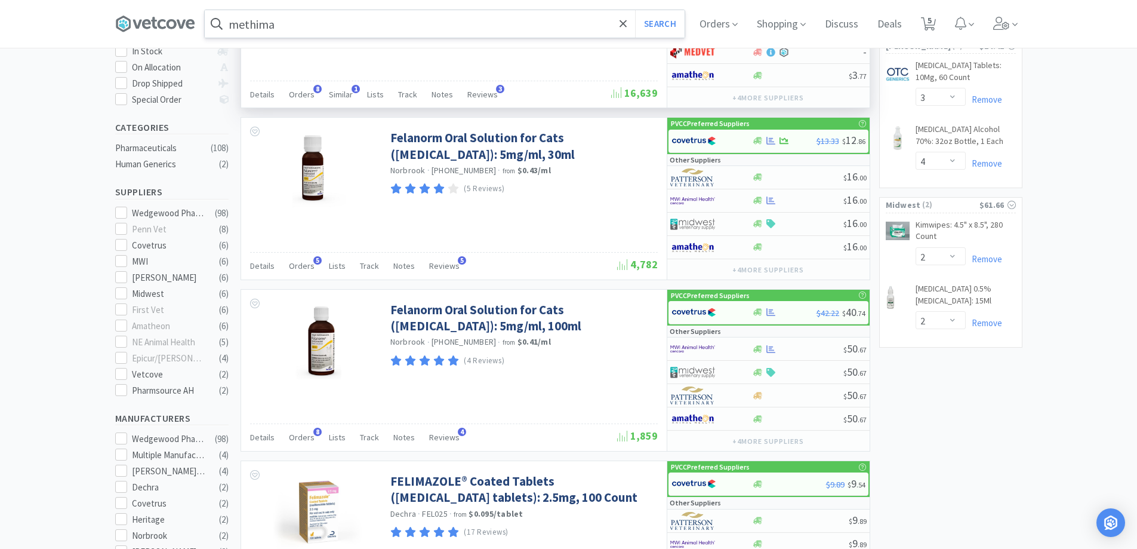
click at [316, 35] on input "methima" at bounding box center [445, 23] width 480 height 27
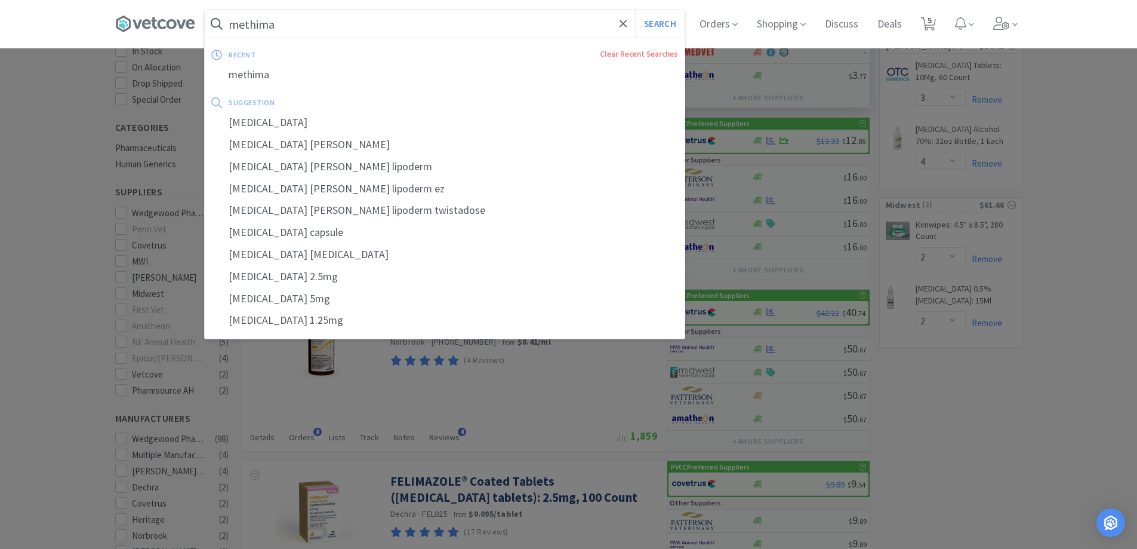
click at [316, 35] on input "methima" at bounding box center [445, 23] width 480 height 27
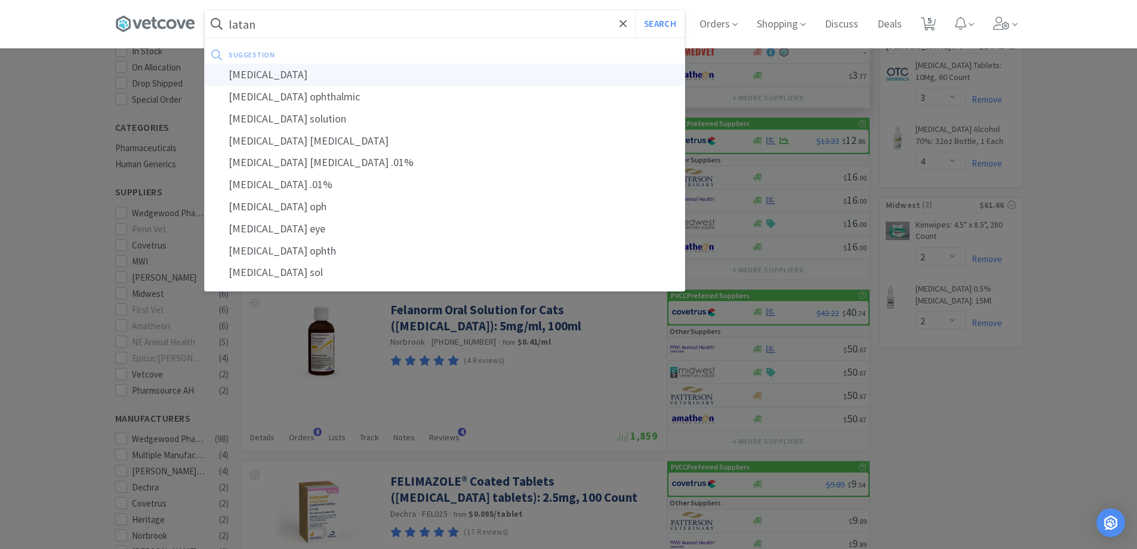
click at [297, 83] on div "[MEDICAL_DATA]" at bounding box center [445, 75] width 480 height 22
type input "[MEDICAL_DATA]"
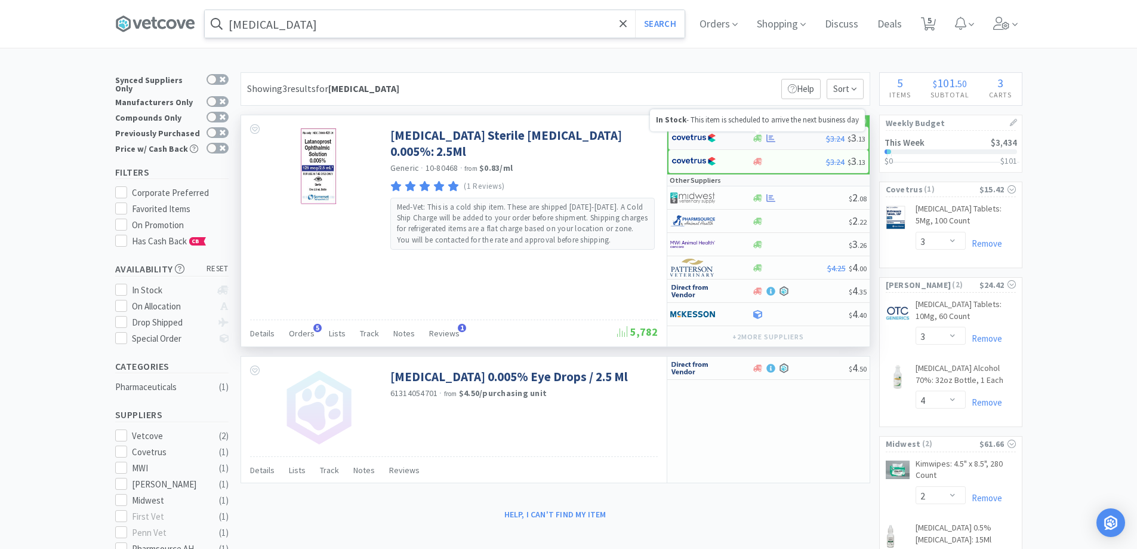
click at [756, 138] on icon at bounding box center [757, 138] width 9 height 9
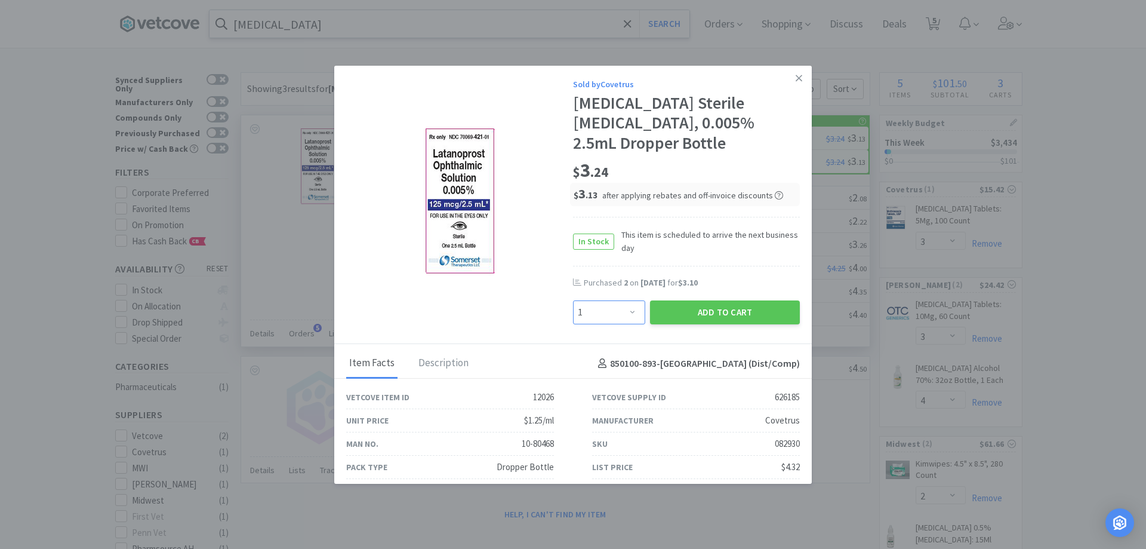
click at [630, 304] on select "Enter Quantity 1 2 3 4 5 6 7 8 9 10 11 12 13 14 15 16 17 18 19 20 Enter Quantity" at bounding box center [609, 312] width 72 height 24
select select "3"
click at [573, 300] on select "Enter Quantity 1 2 3 4 5 6 7 8 9 10 11 12 13 14 15 16 17 18 19 20 Enter Quantity" at bounding box center [609, 312] width 72 height 24
click at [686, 307] on button "Add to Cart" at bounding box center [725, 312] width 150 height 24
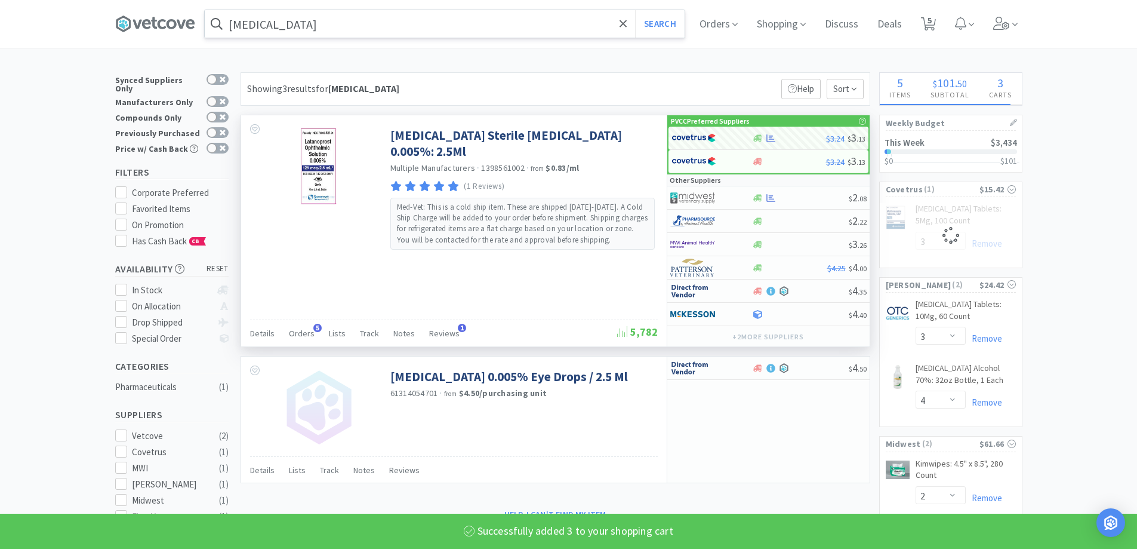
select select "3"
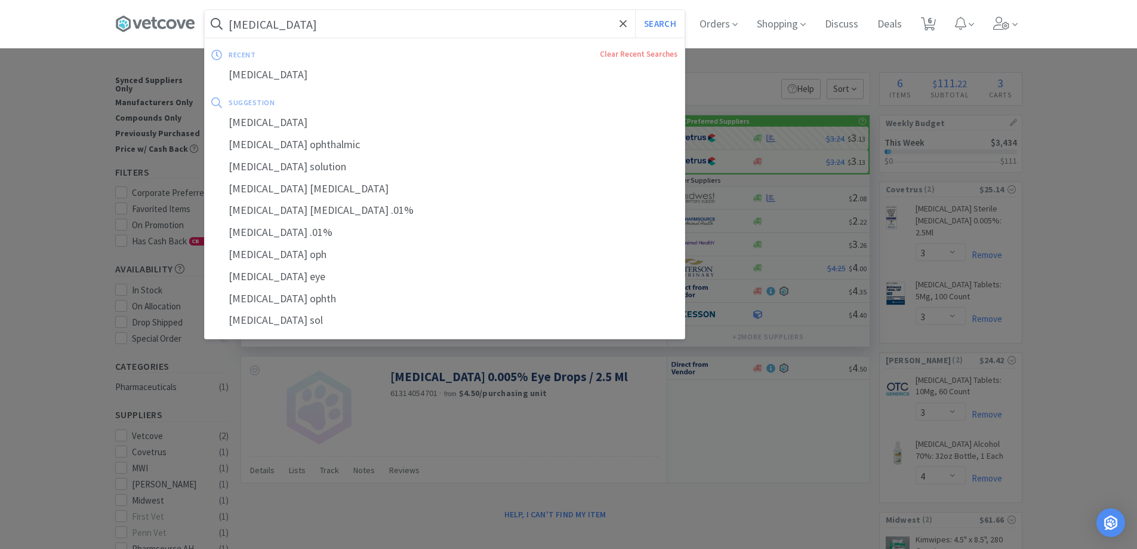
click at [328, 25] on input "[MEDICAL_DATA]" at bounding box center [445, 23] width 480 height 27
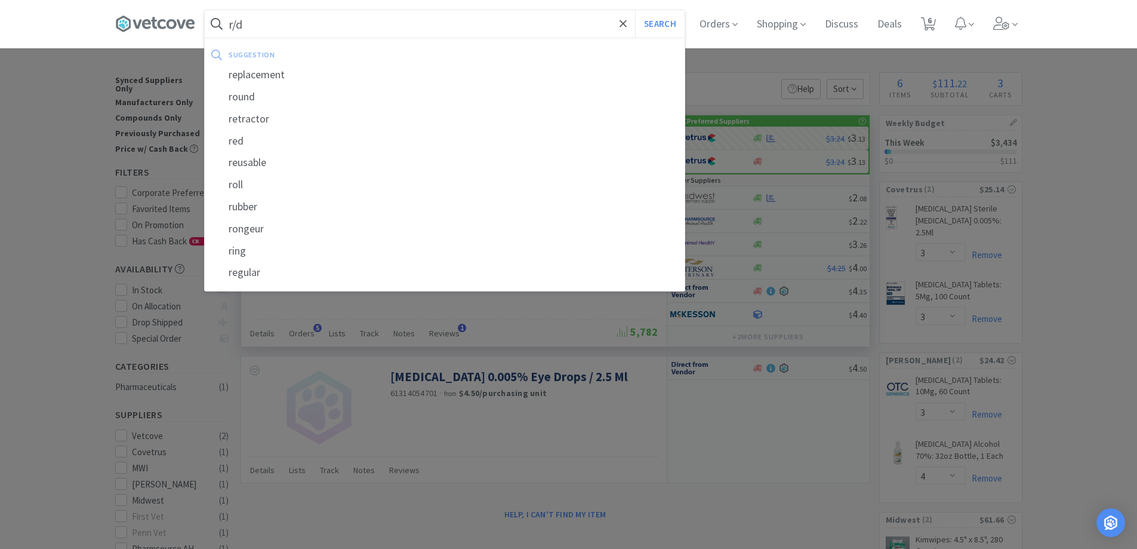
type input "r/d"
click at [635, 10] on button "Search" at bounding box center [660, 23] width 50 height 27
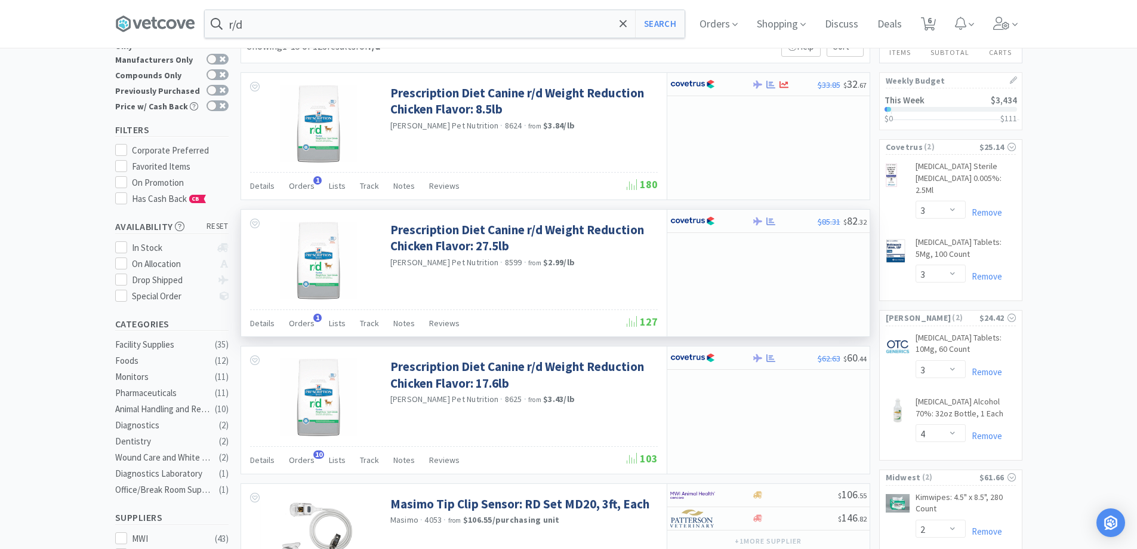
scroll to position [119, 0]
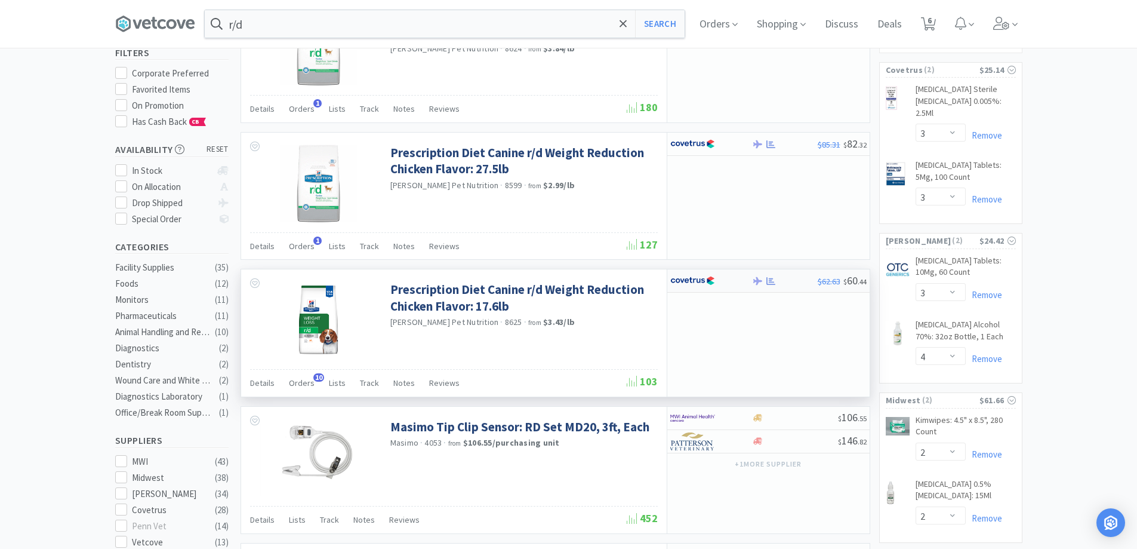
click at [778, 287] on div "$62.63 $ 60 . 44" at bounding box center [768, 280] width 202 height 23
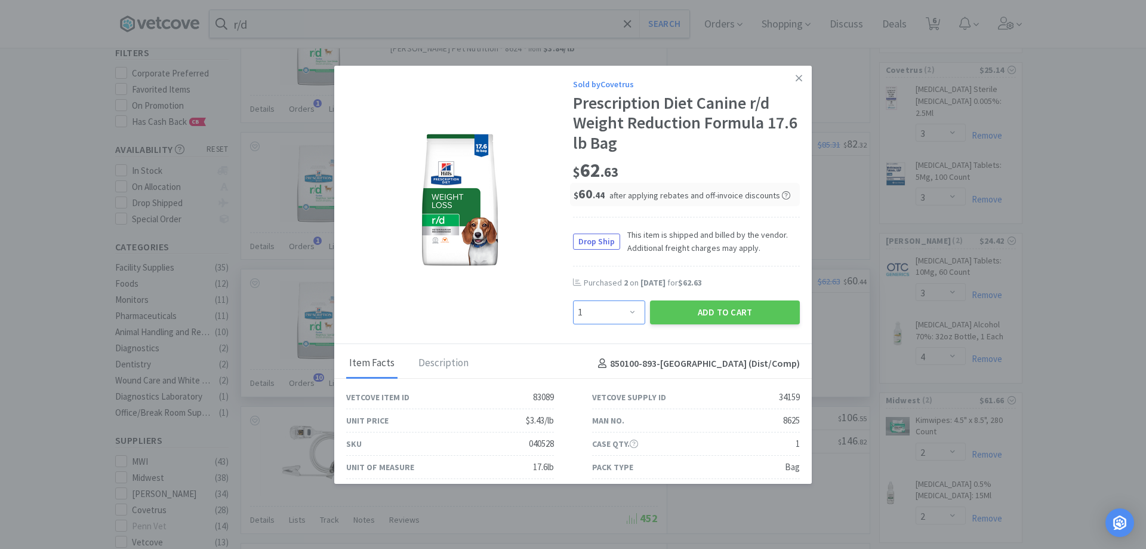
drag, startPoint x: 615, startPoint y: 311, endPoint x: 589, endPoint y: 314, distance: 26.4
click at [615, 311] on select "Enter Quantity 1 2 3 4 5 6 7 8 9 10 11 12 13 14 15 16 17 18 19 20 Enter Quantity" at bounding box center [609, 312] width 72 height 24
select select "2"
click at [573, 300] on select "Enter Quantity 1 2 3 4 5 6 7 8 9 10 11 12 13 14 15 16 17 18 19 20 Enter Quantity" at bounding box center [609, 312] width 72 height 24
click at [670, 313] on button "Add to Cart" at bounding box center [725, 312] width 150 height 24
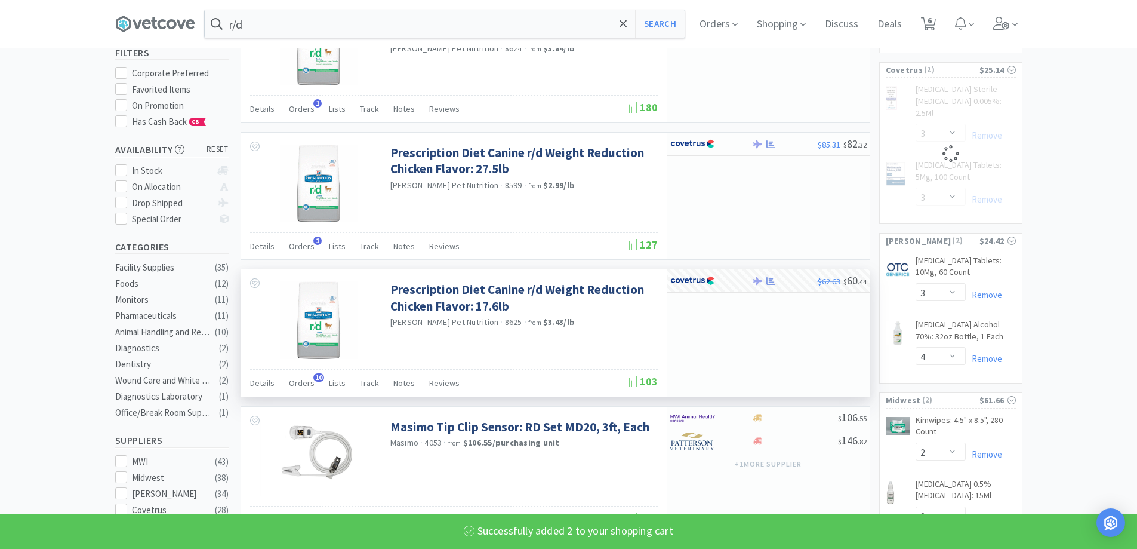
select select "2"
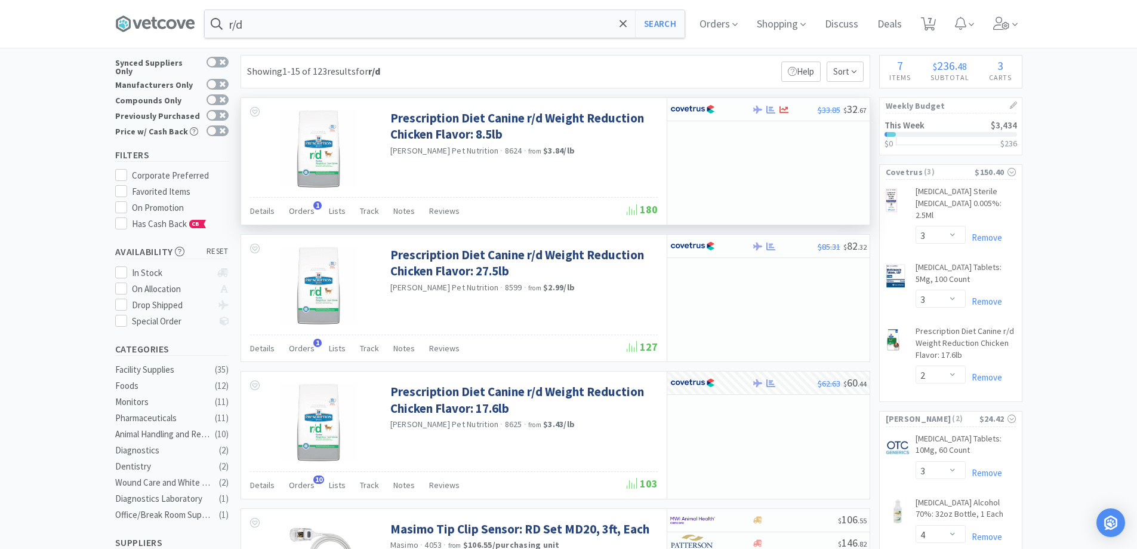
scroll to position [0, 0]
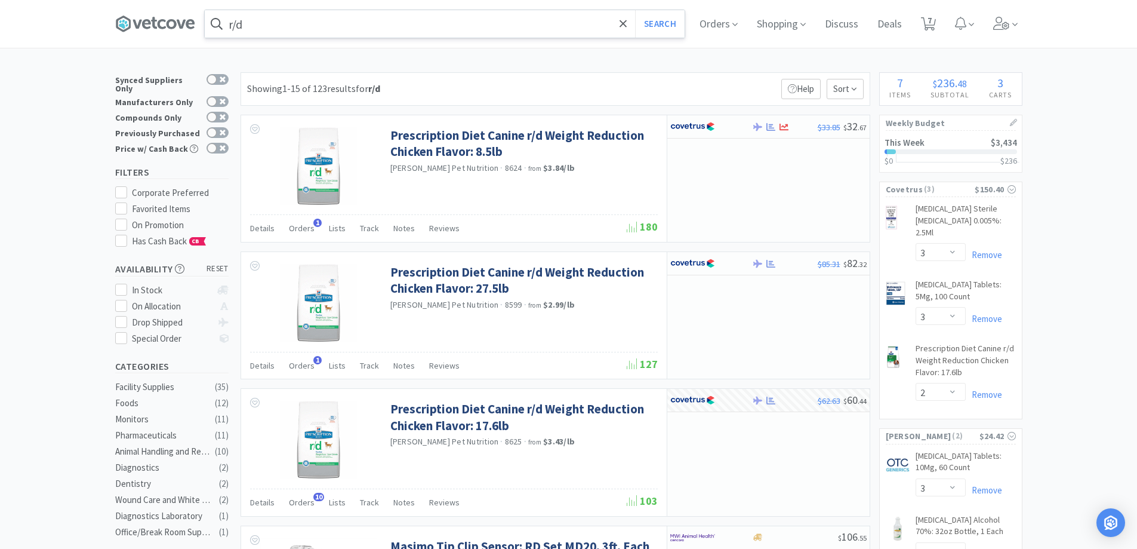
click at [284, 30] on input "r/d" at bounding box center [445, 23] width 480 height 27
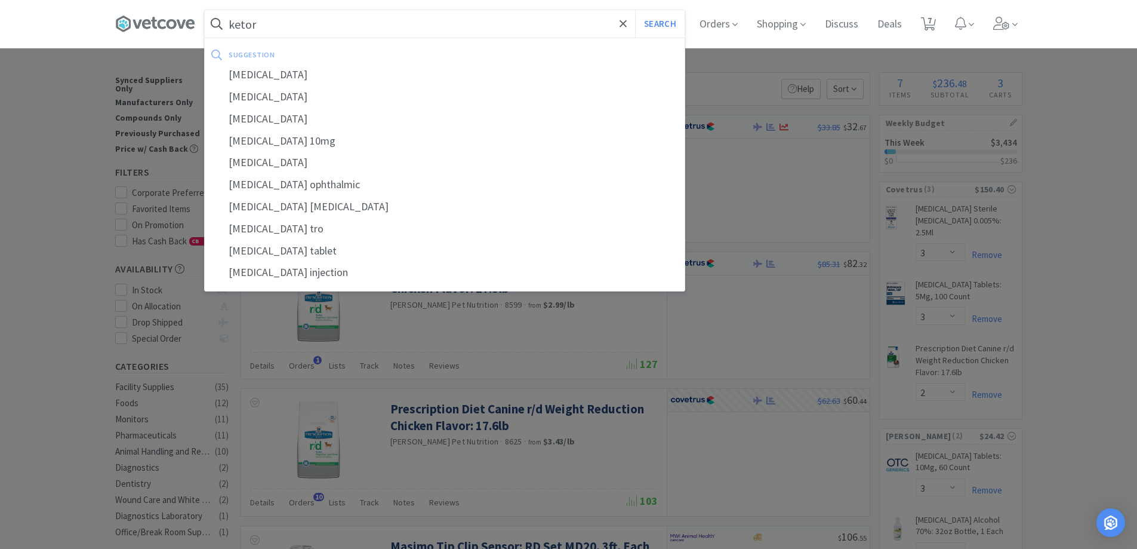
type input "ketor"
click at [635, 10] on button "Search" at bounding box center [660, 23] width 50 height 27
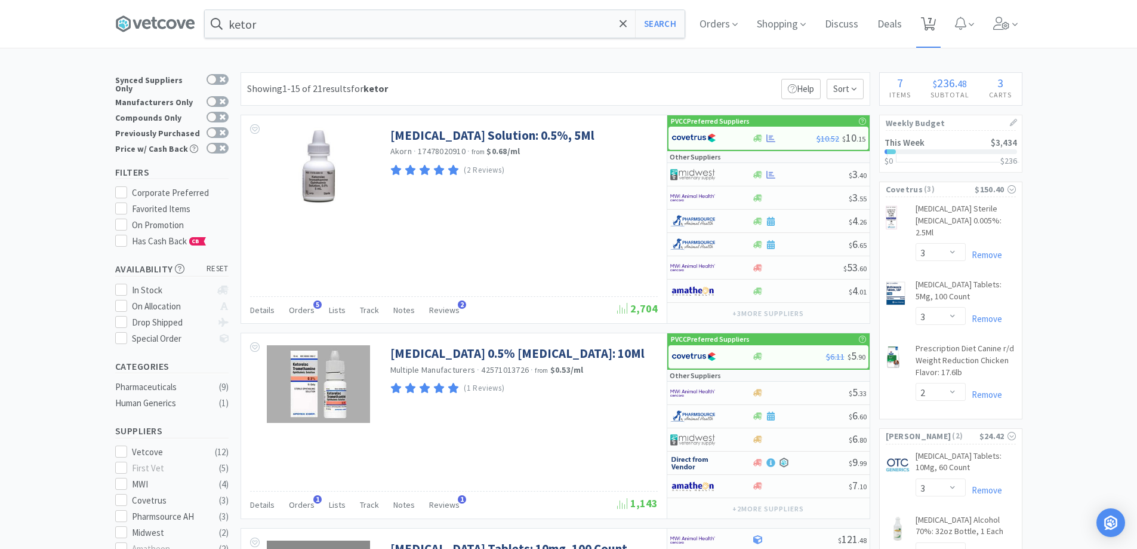
click at [932, 23] on span "7" at bounding box center [930, 20] width 4 height 48
select select "3"
select select "2"
select select "3"
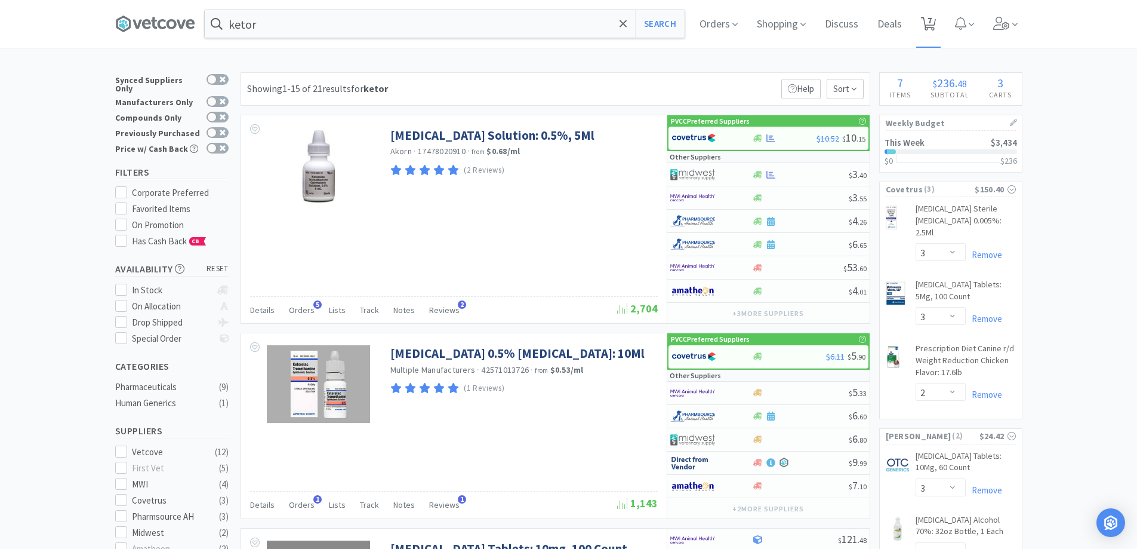
select select "4"
select select "2"
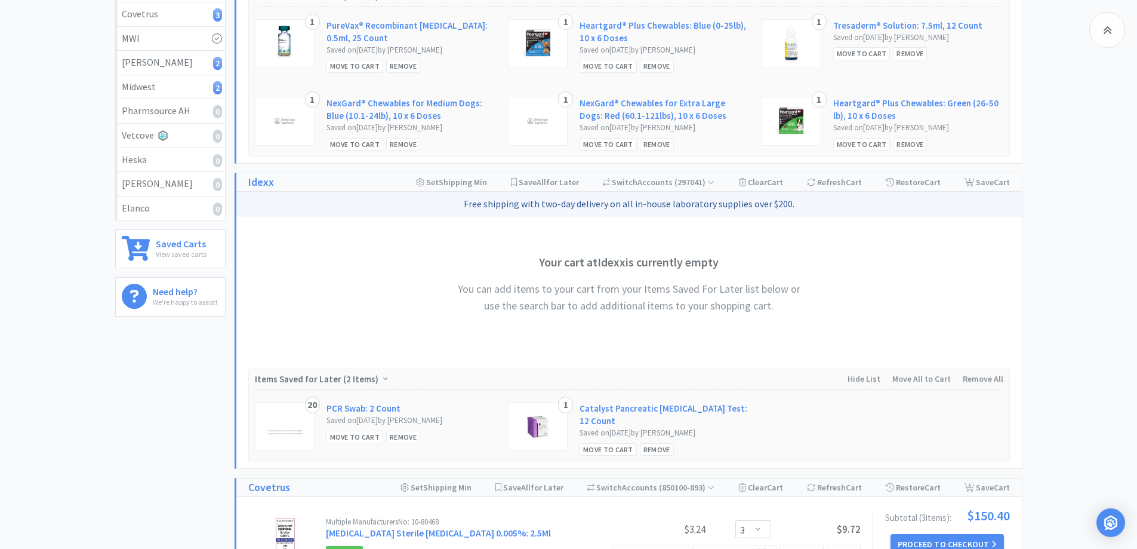
scroll to position [657, 0]
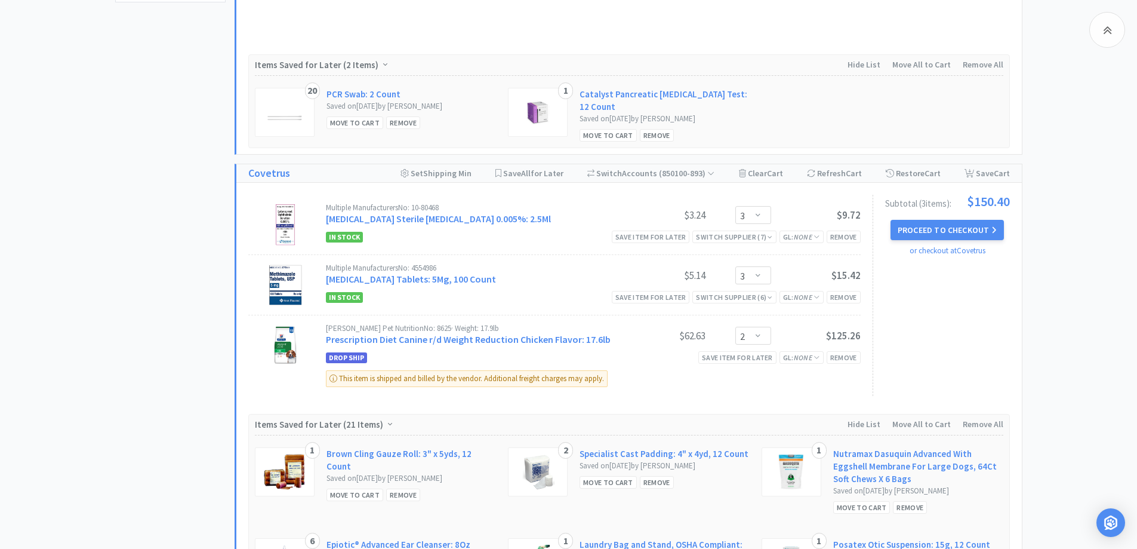
click at [962, 222] on button "Proceed to Checkout" at bounding box center [947, 230] width 113 height 20
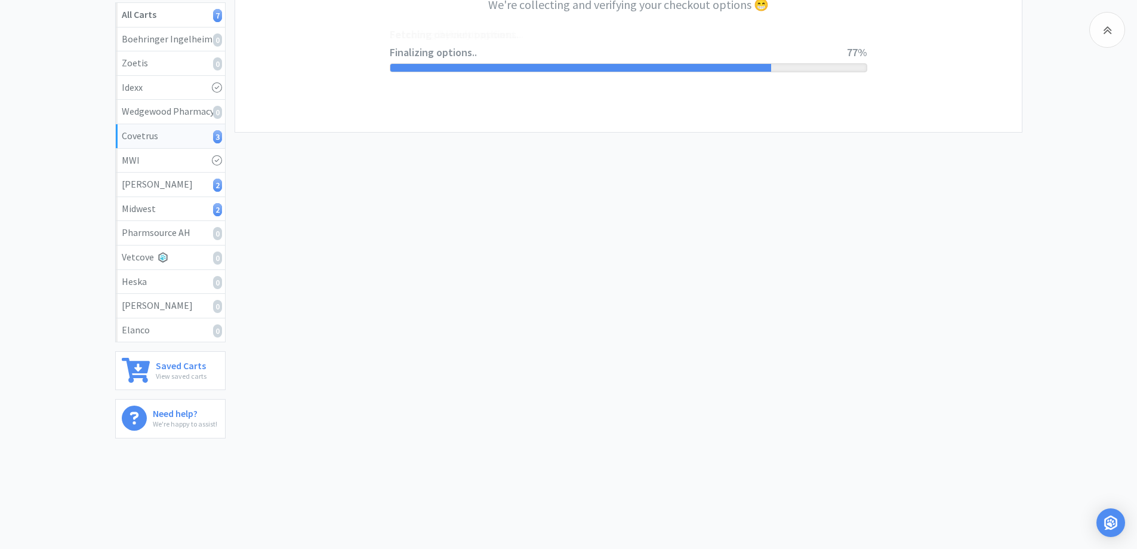
select select "ACCOUNT"
select select "cvt-standard-net"
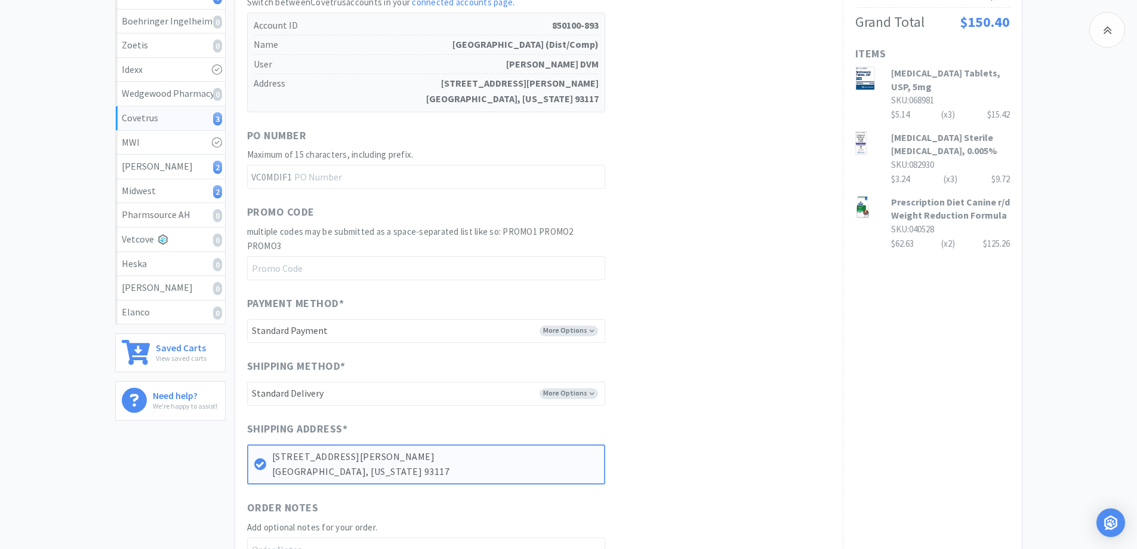
scroll to position [449, 0]
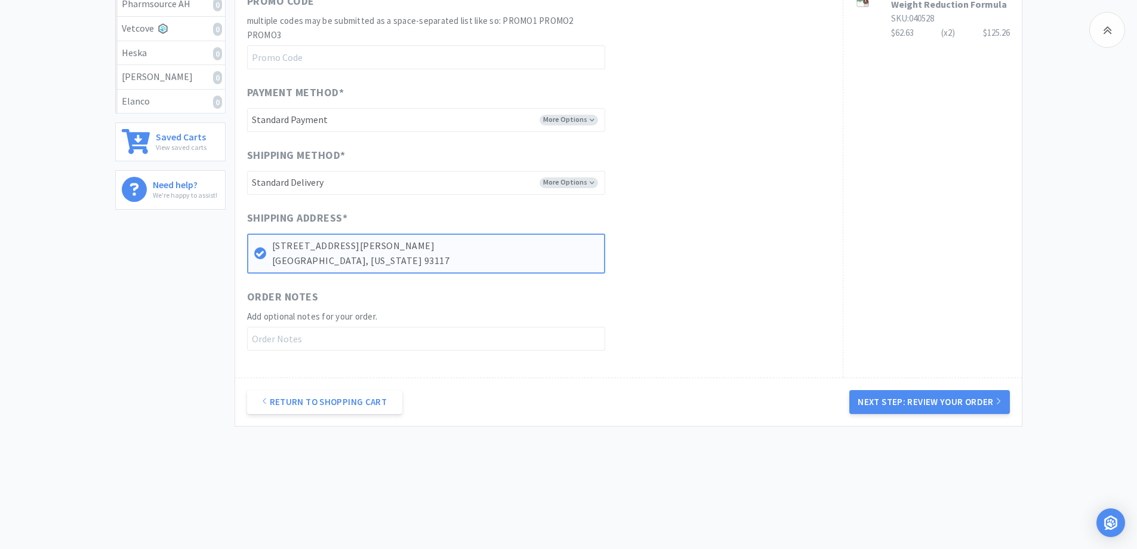
click at [965, 405] on button "Next Step: Review Your Order" at bounding box center [929, 402] width 160 height 24
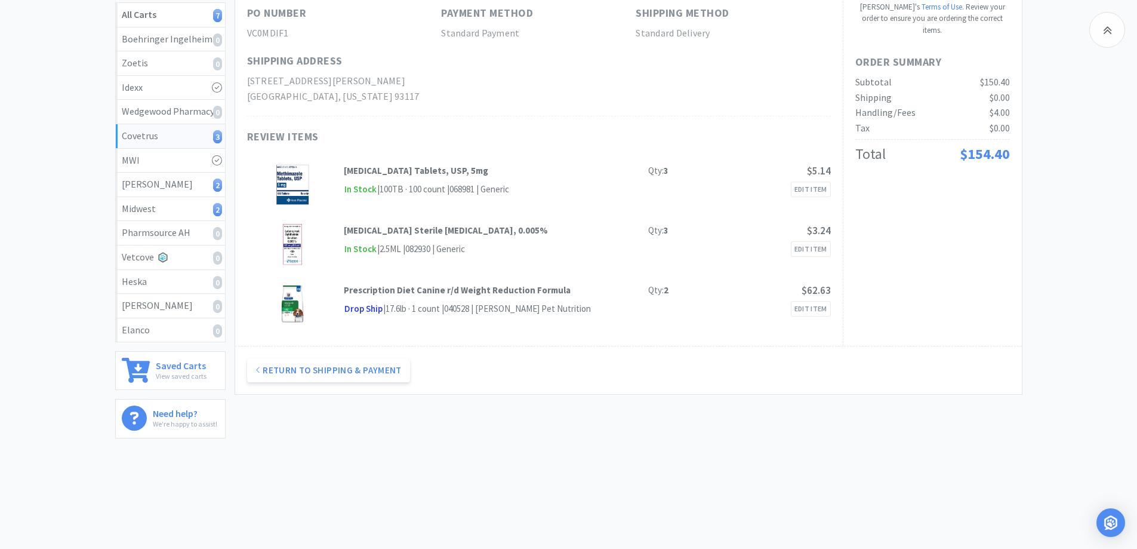
scroll to position [0, 0]
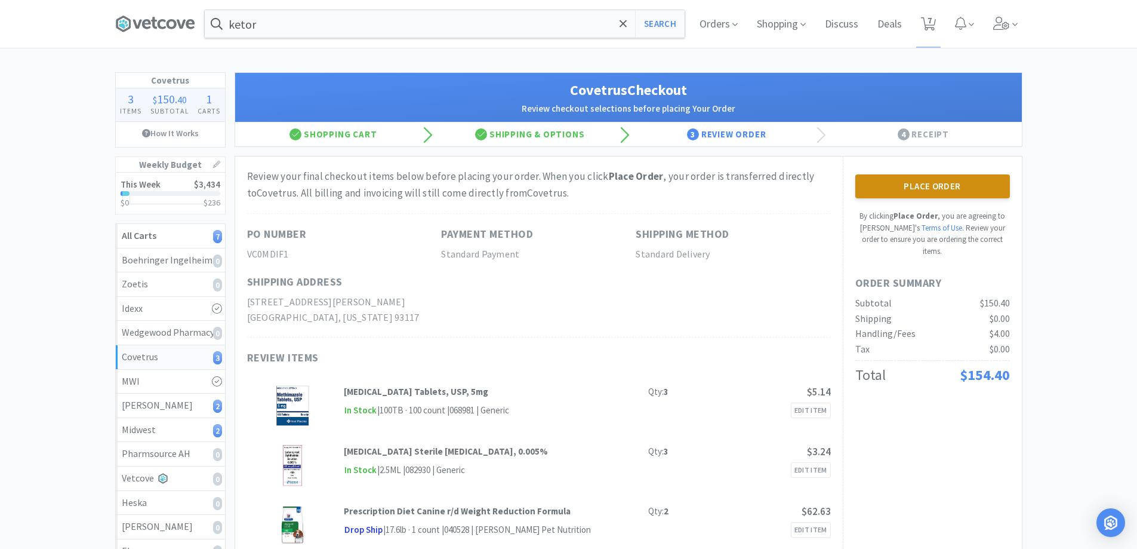
click at [931, 195] on button "Place Order" at bounding box center [932, 186] width 155 height 24
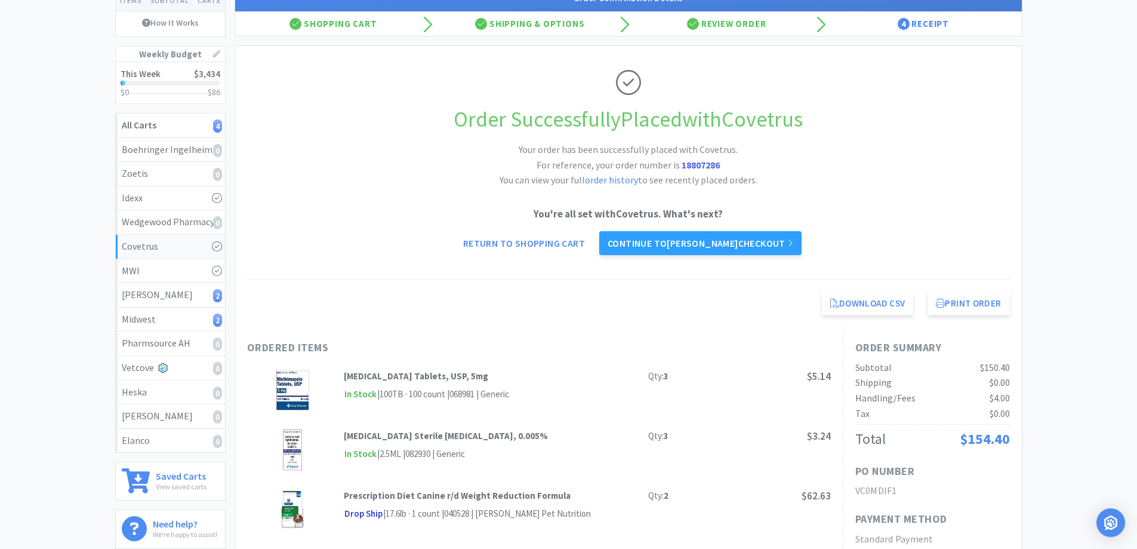
scroll to position [179, 0]
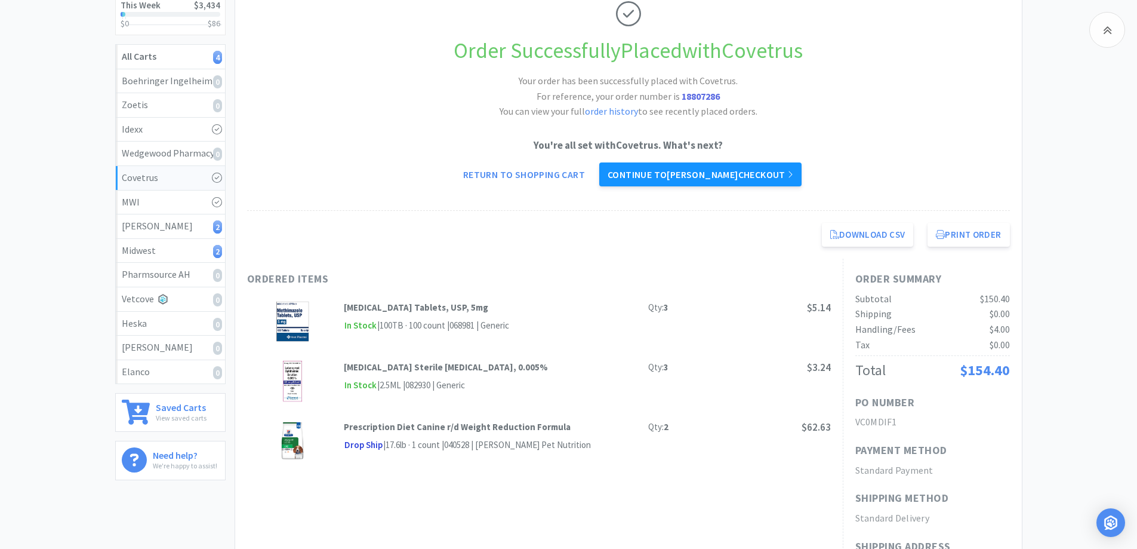
click at [736, 177] on link "Continue to [PERSON_NAME] checkout" at bounding box center [700, 174] width 202 height 24
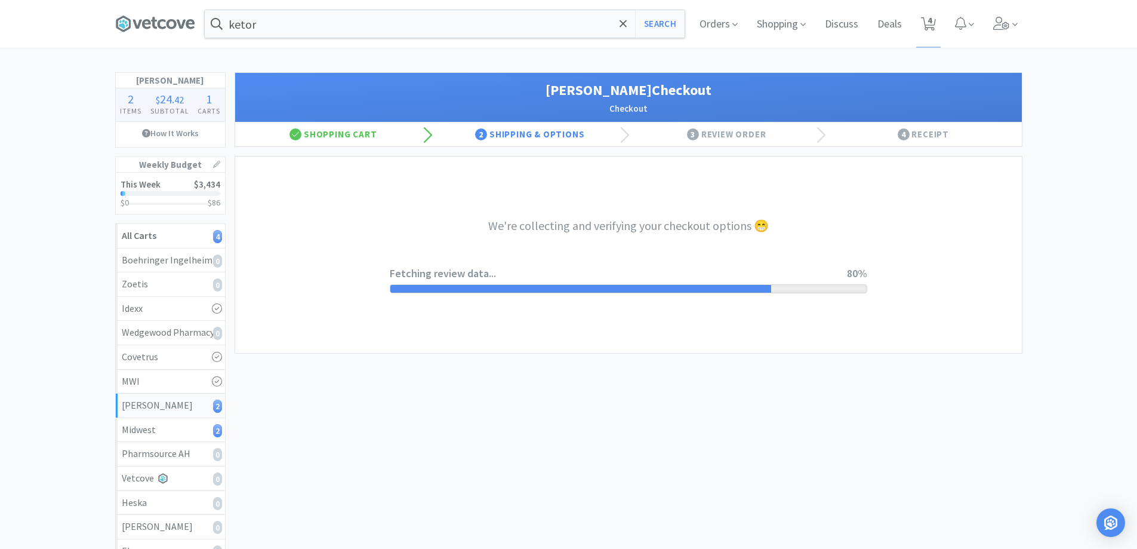
select select "1"
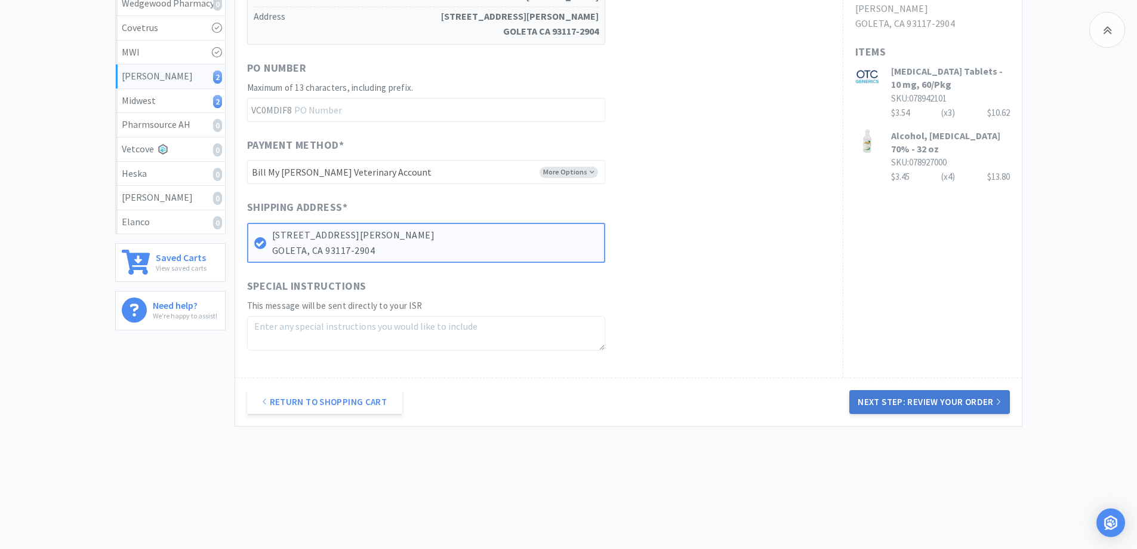
click at [900, 401] on button "Next Step: Review Your Order" at bounding box center [929, 402] width 160 height 24
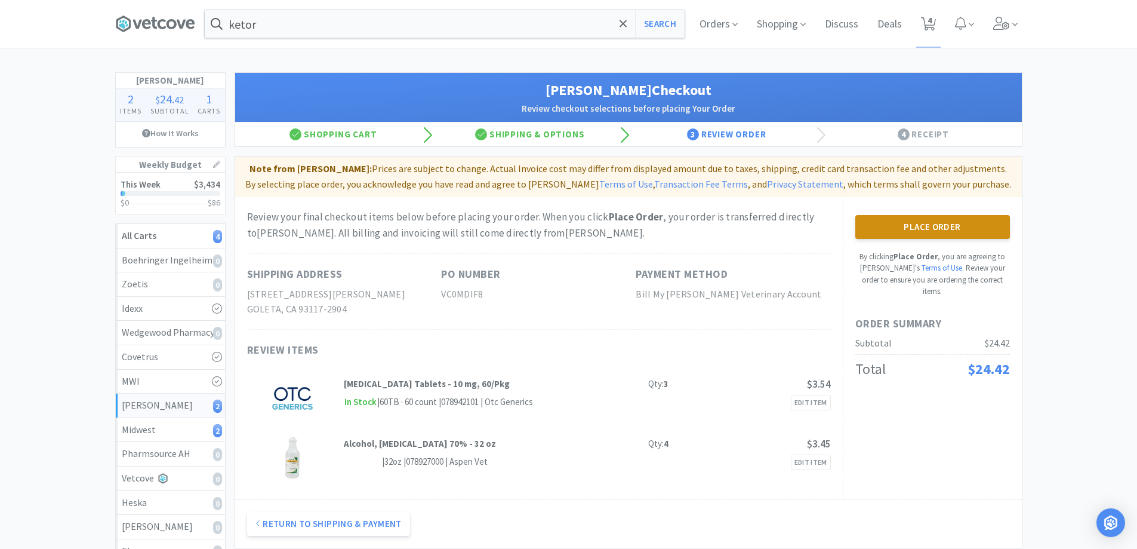
click at [978, 222] on button "Place Order" at bounding box center [932, 227] width 155 height 24
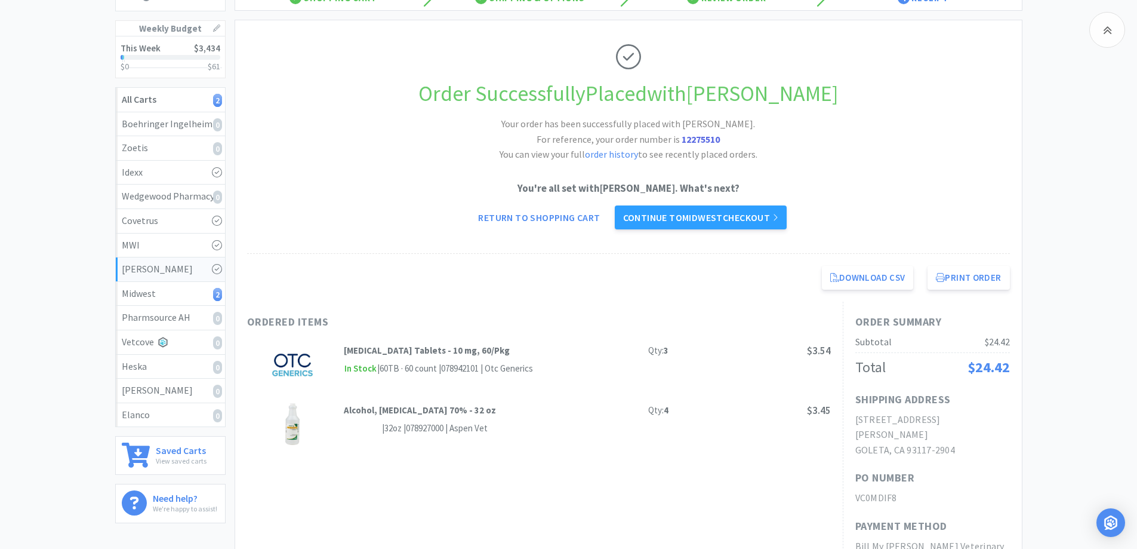
scroll to position [60, 0]
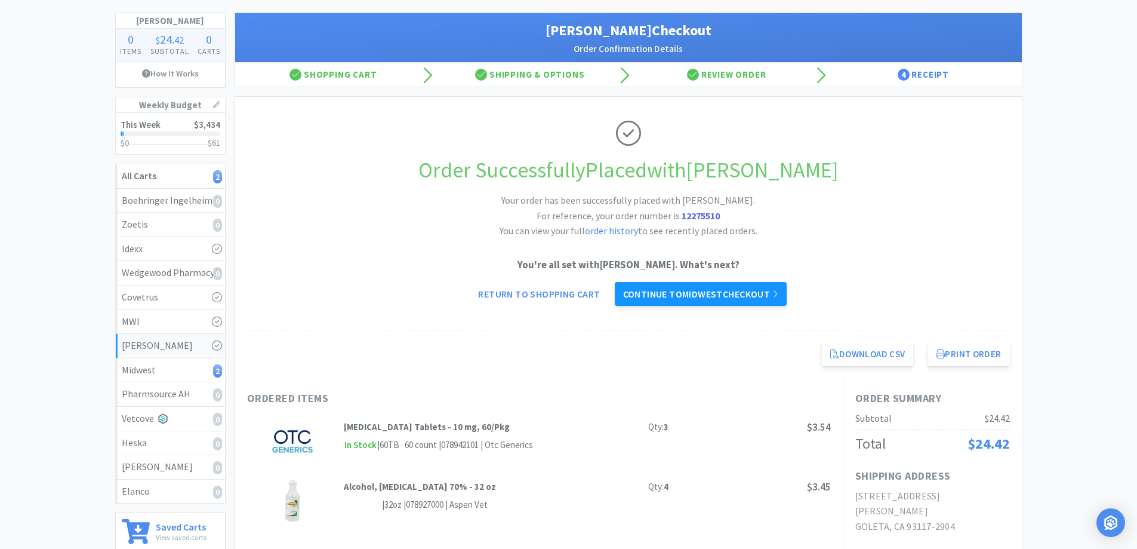
click at [724, 289] on link "Continue to Midwest checkout" at bounding box center [701, 294] width 172 height 24
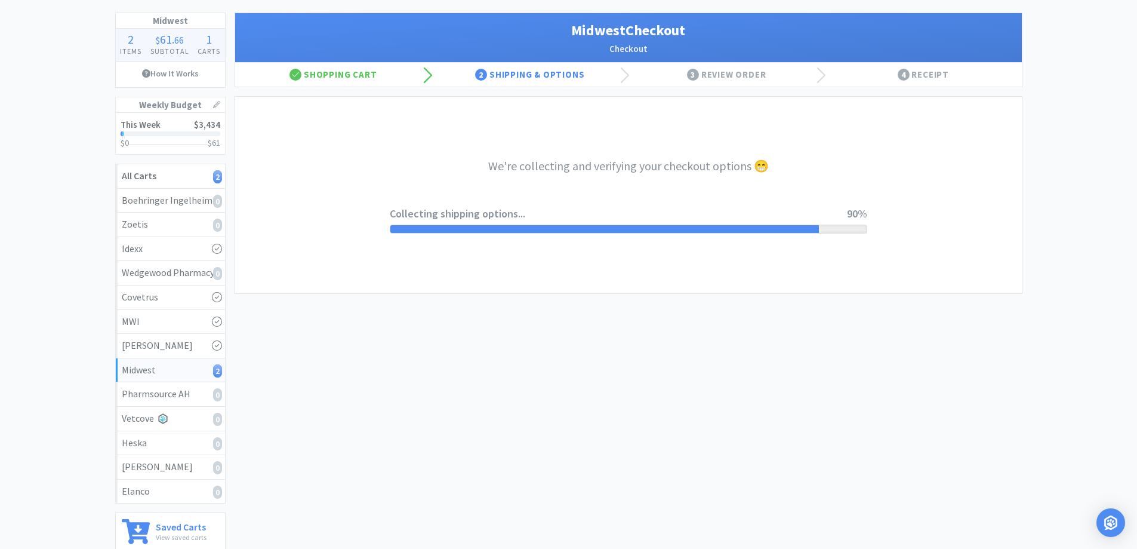
select select "3"
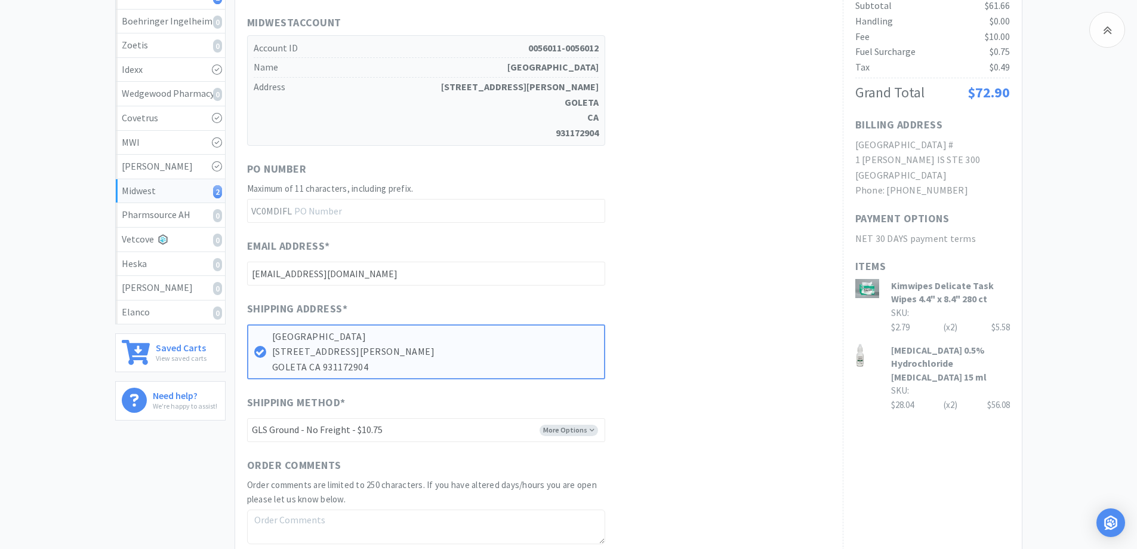
scroll to position [432, 0]
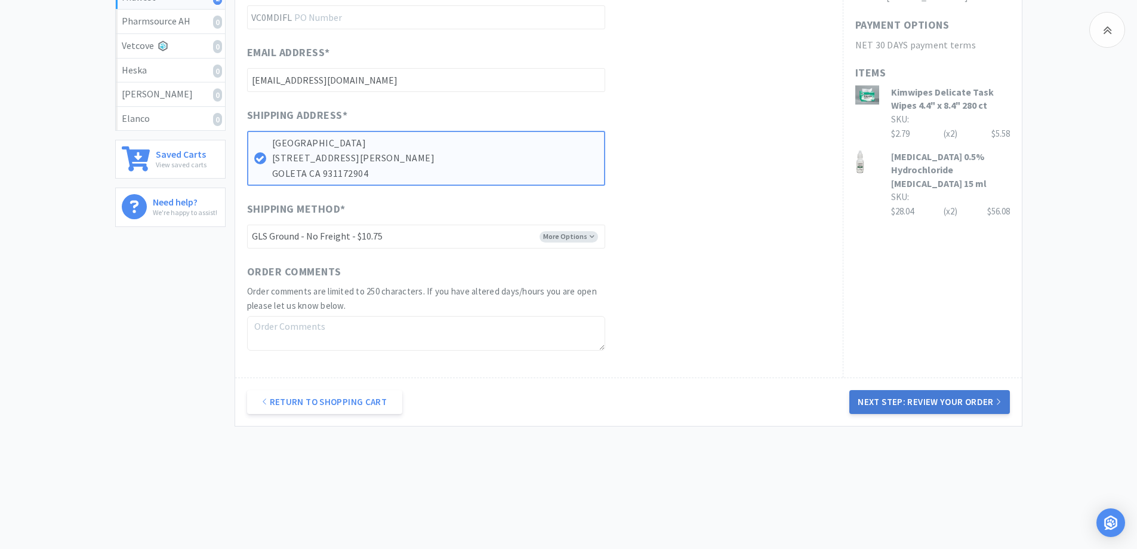
click at [983, 411] on button "Next Step: Review Your Order" at bounding box center [929, 402] width 160 height 24
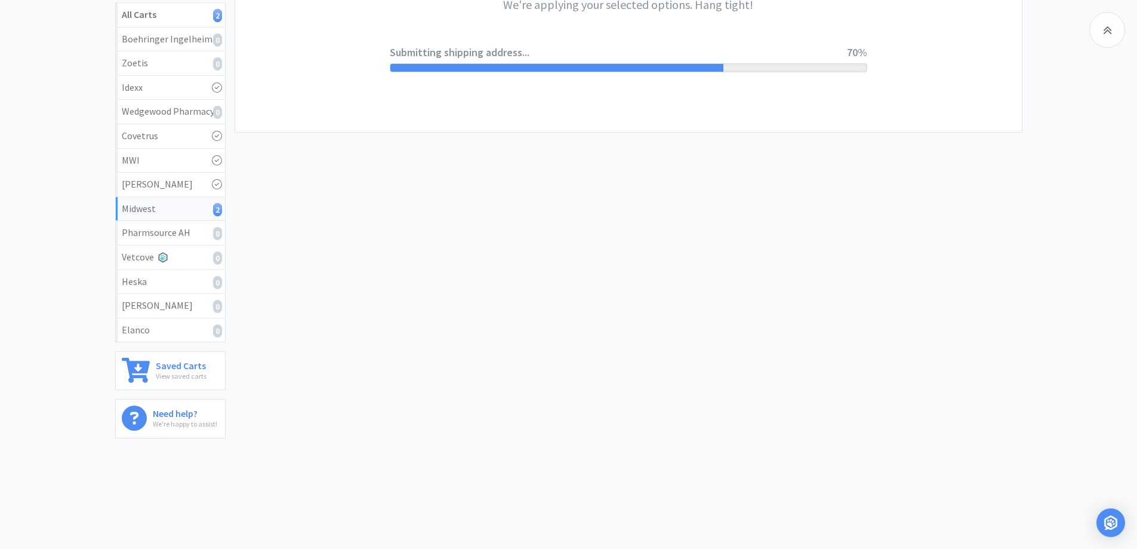
scroll to position [0, 0]
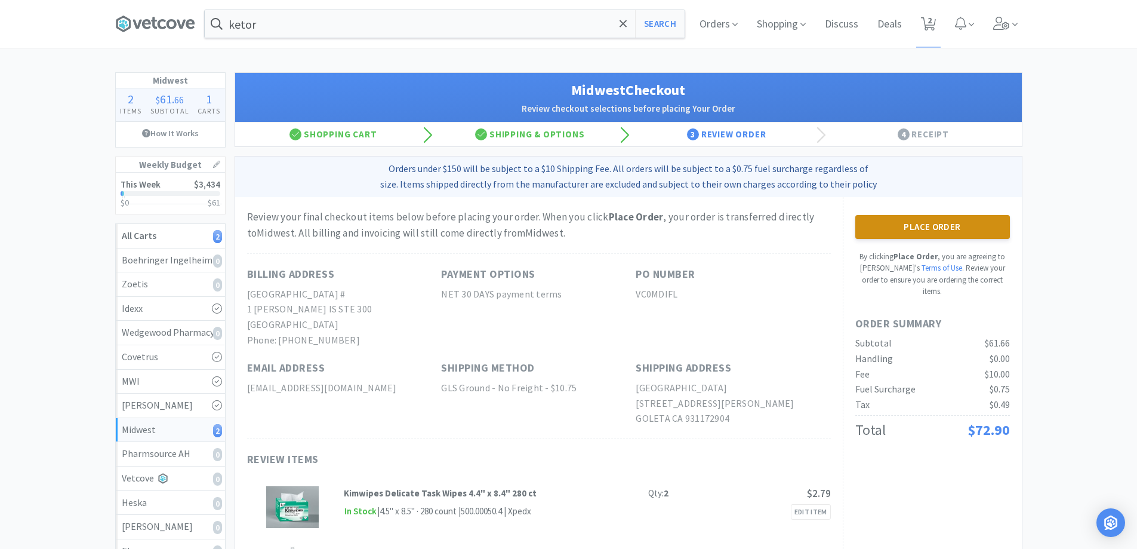
drag, startPoint x: 940, startPoint y: 232, endPoint x: 935, endPoint y: 236, distance: 6.3
click at [940, 233] on button "Place Order" at bounding box center [932, 227] width 155 height 24
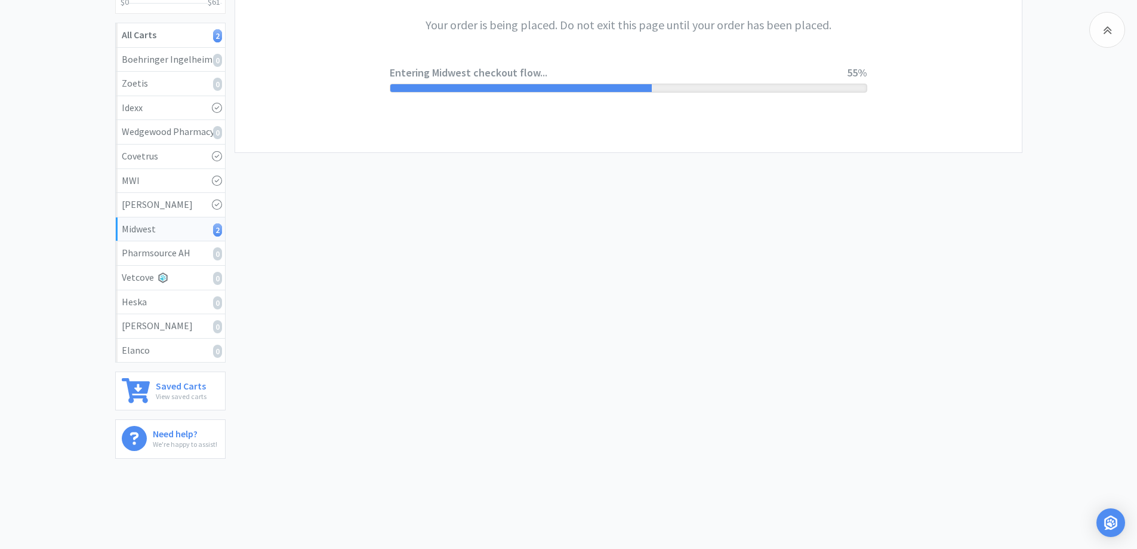
scroll to position [221, 0]
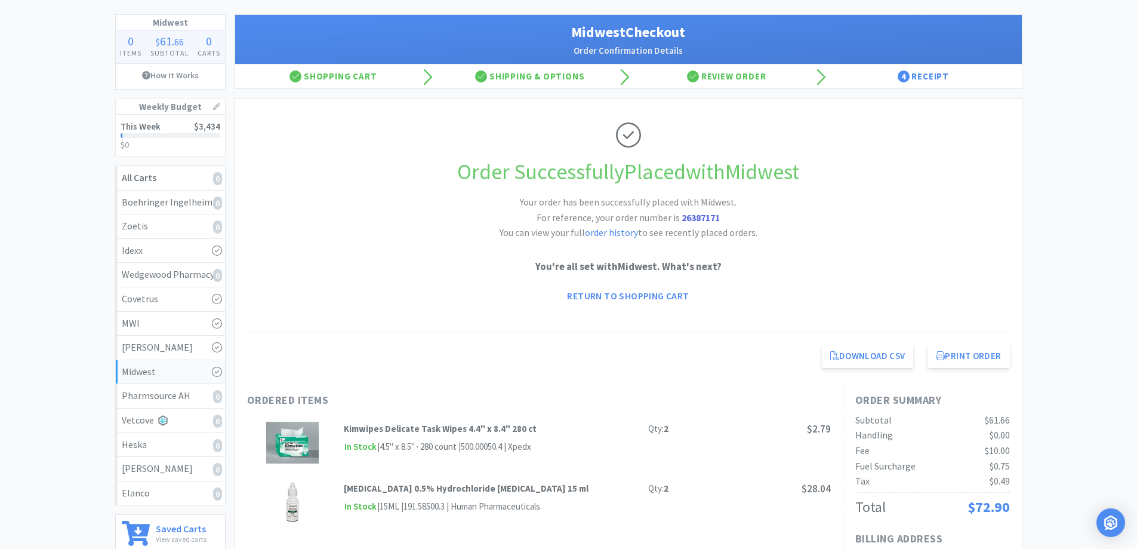
scroll to position [60, 0]
